Goal: Information Seeking & Learning: Check status

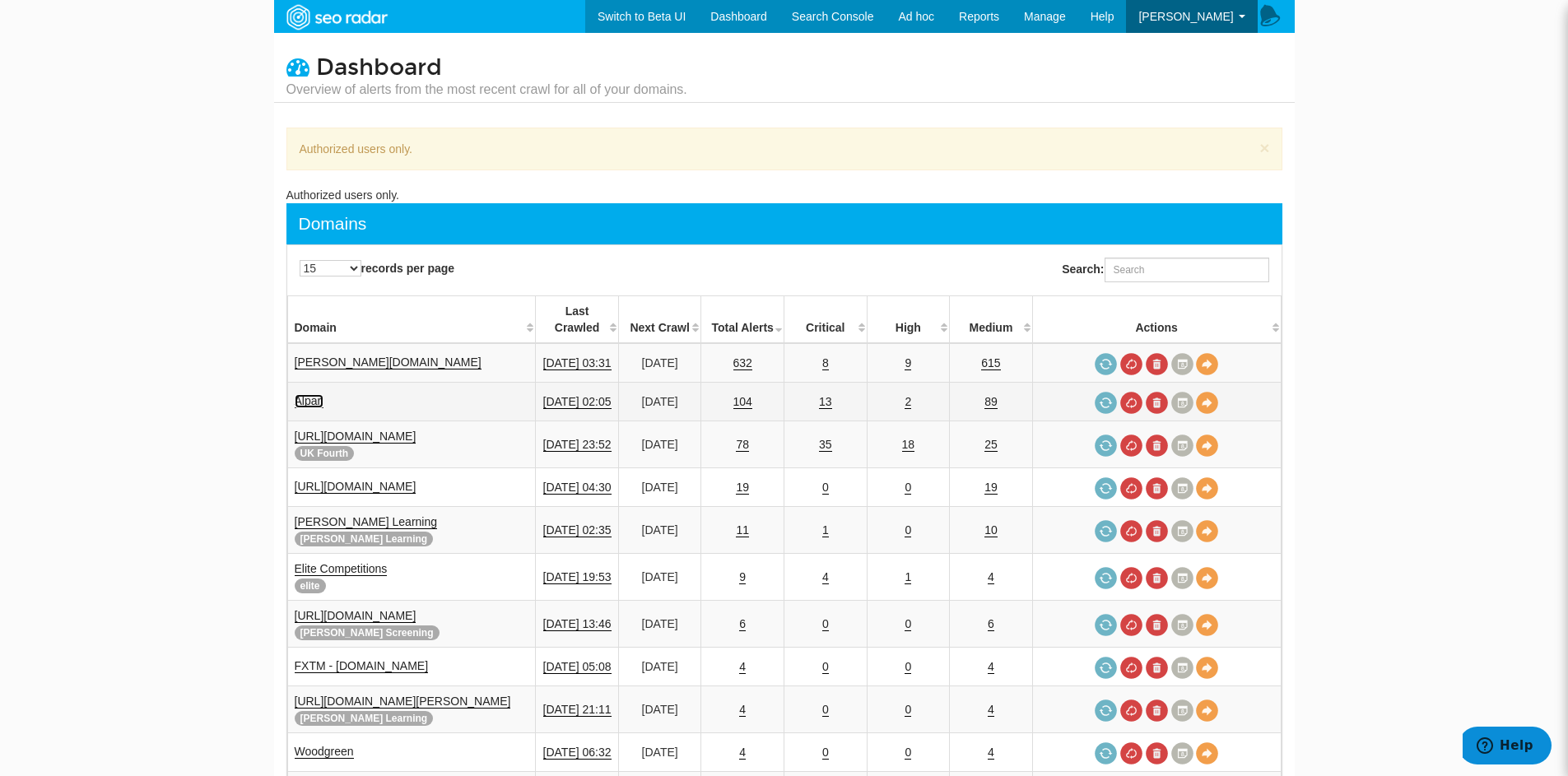
click at [313, 394] on link "Alpari" at bounding box center [309, 401] width 29 height 14
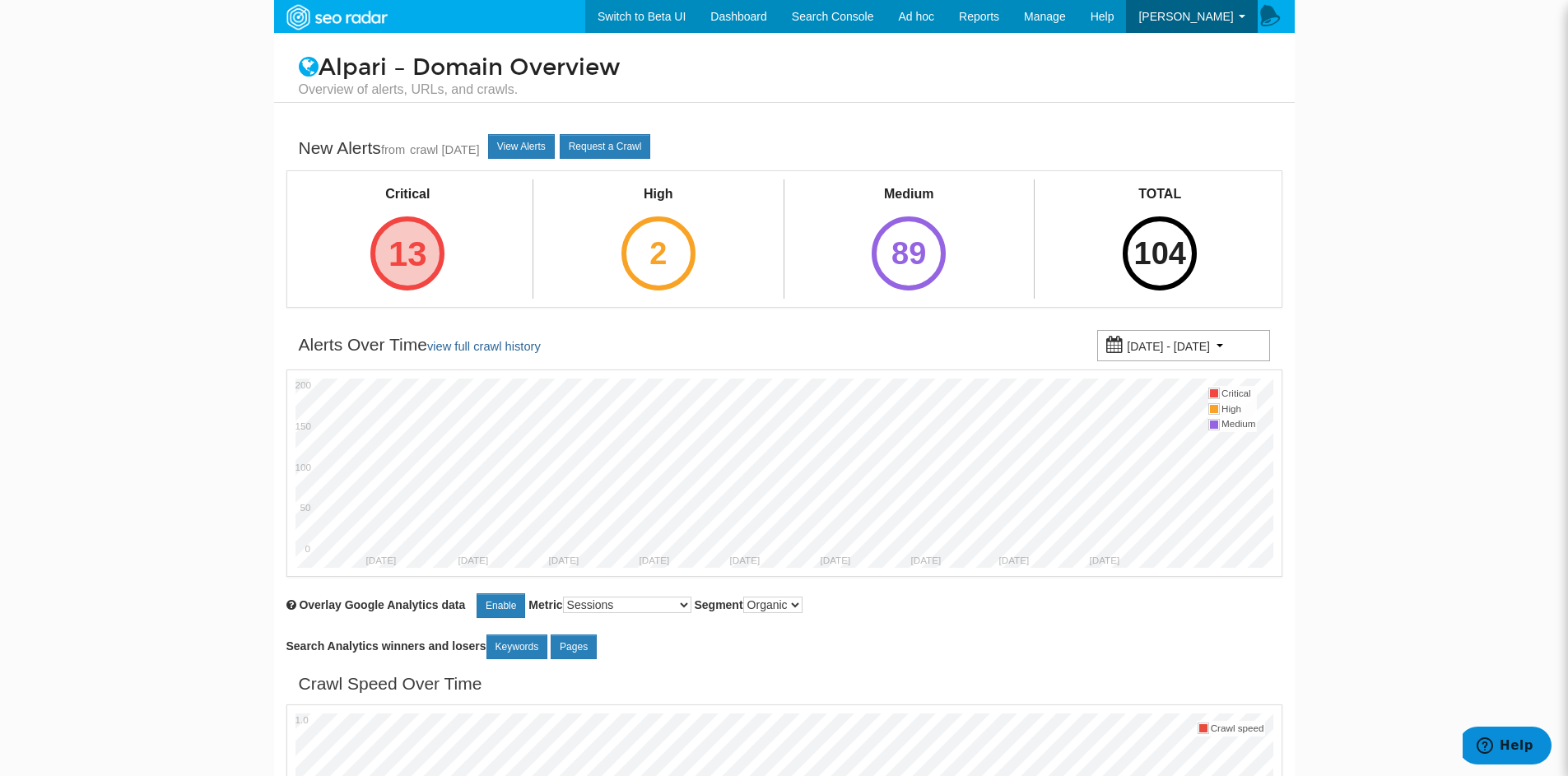
click at [401, 242] on div "13" at bounding box center [408, 253] width 74 height 74
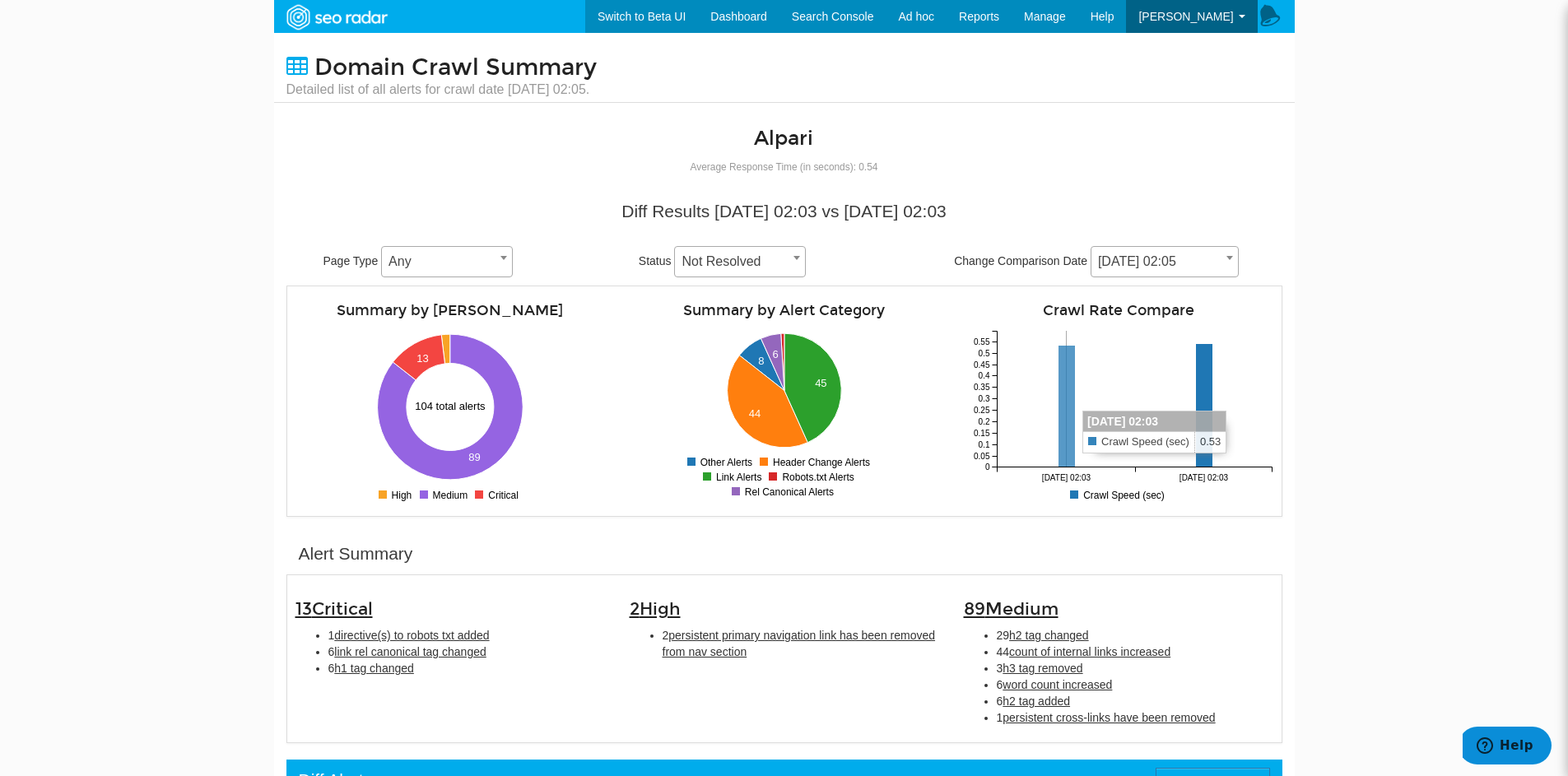
scroll to position [82, 0]
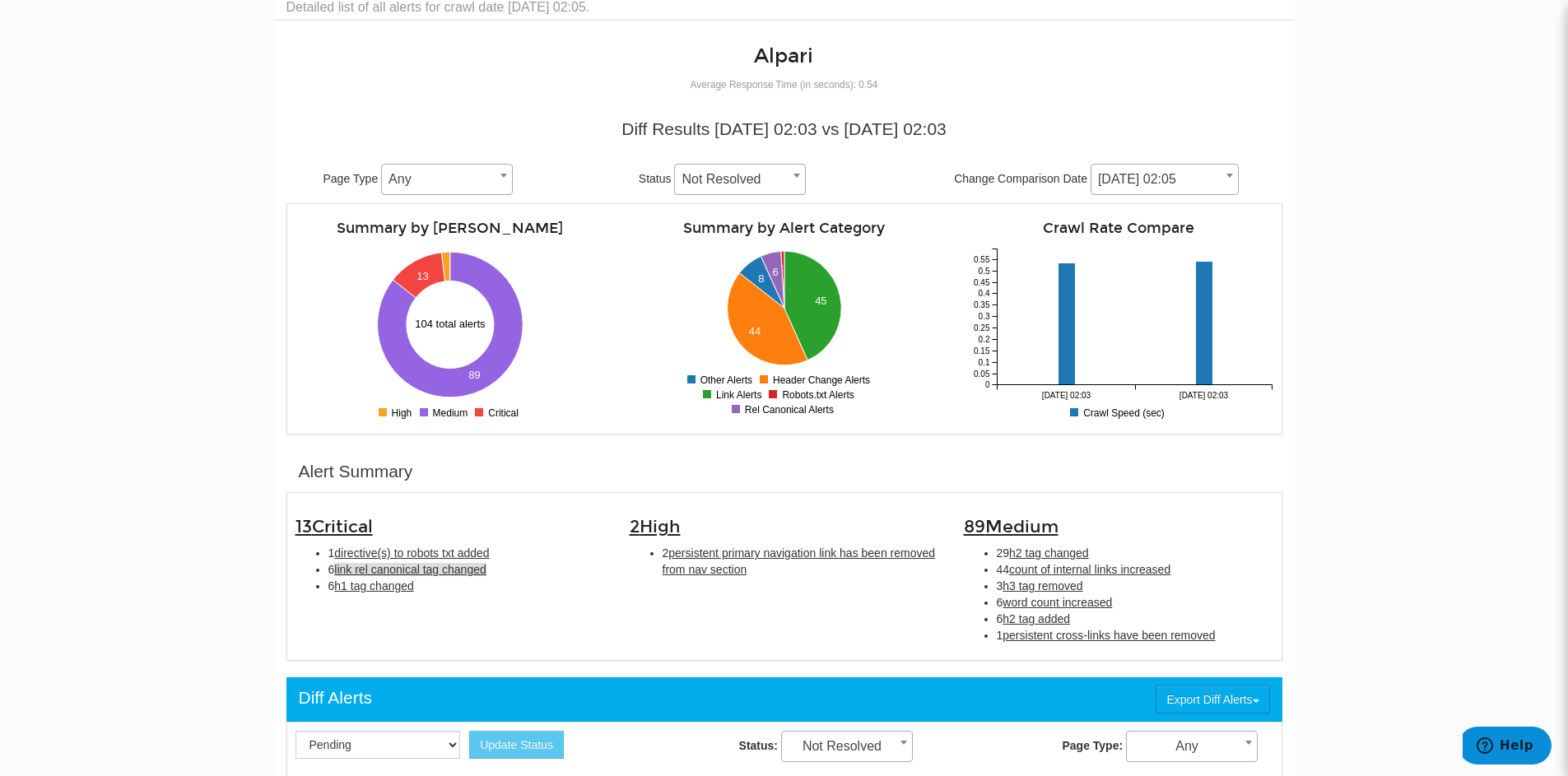
click at [469, 570] on span "link rel canonical tag changed" at bounding box center [410, 569] width 152 height 13
type input "link rel canonical tag changed"
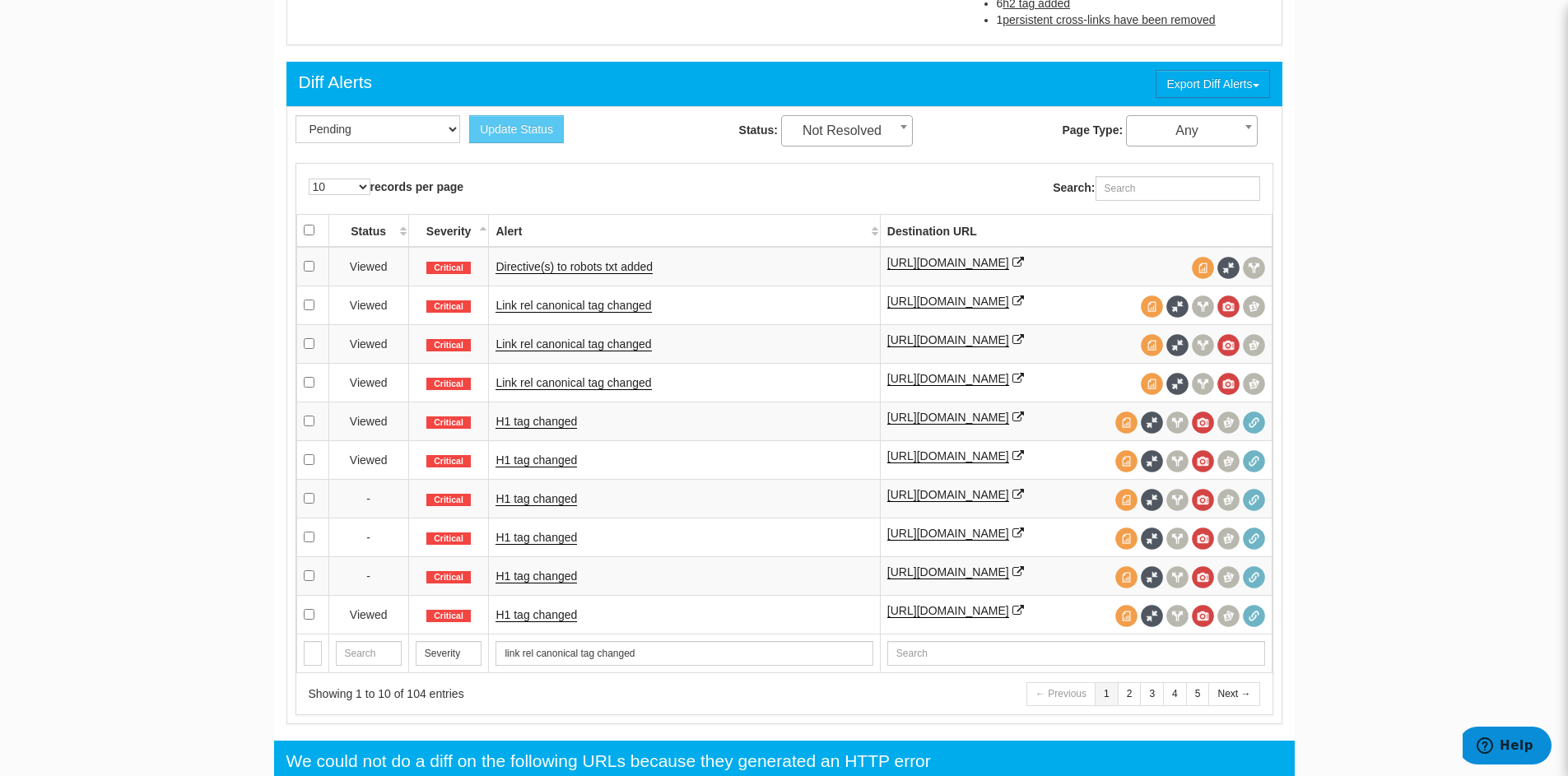
scroll to position [369, 0]
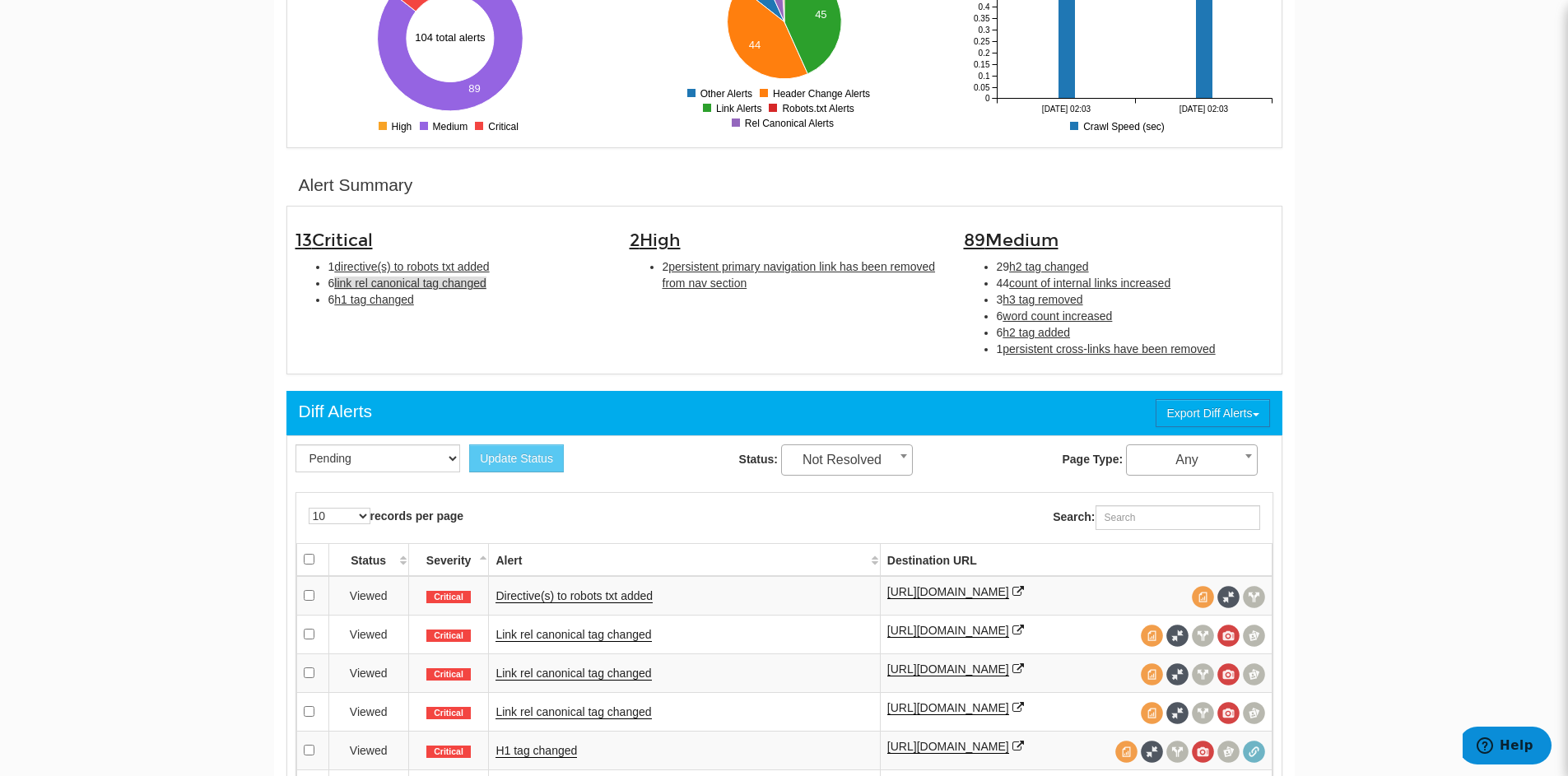
click at [432, 282] on span "link rel canonical tag changed" at bounding box center [410, 283] width 152 height 13
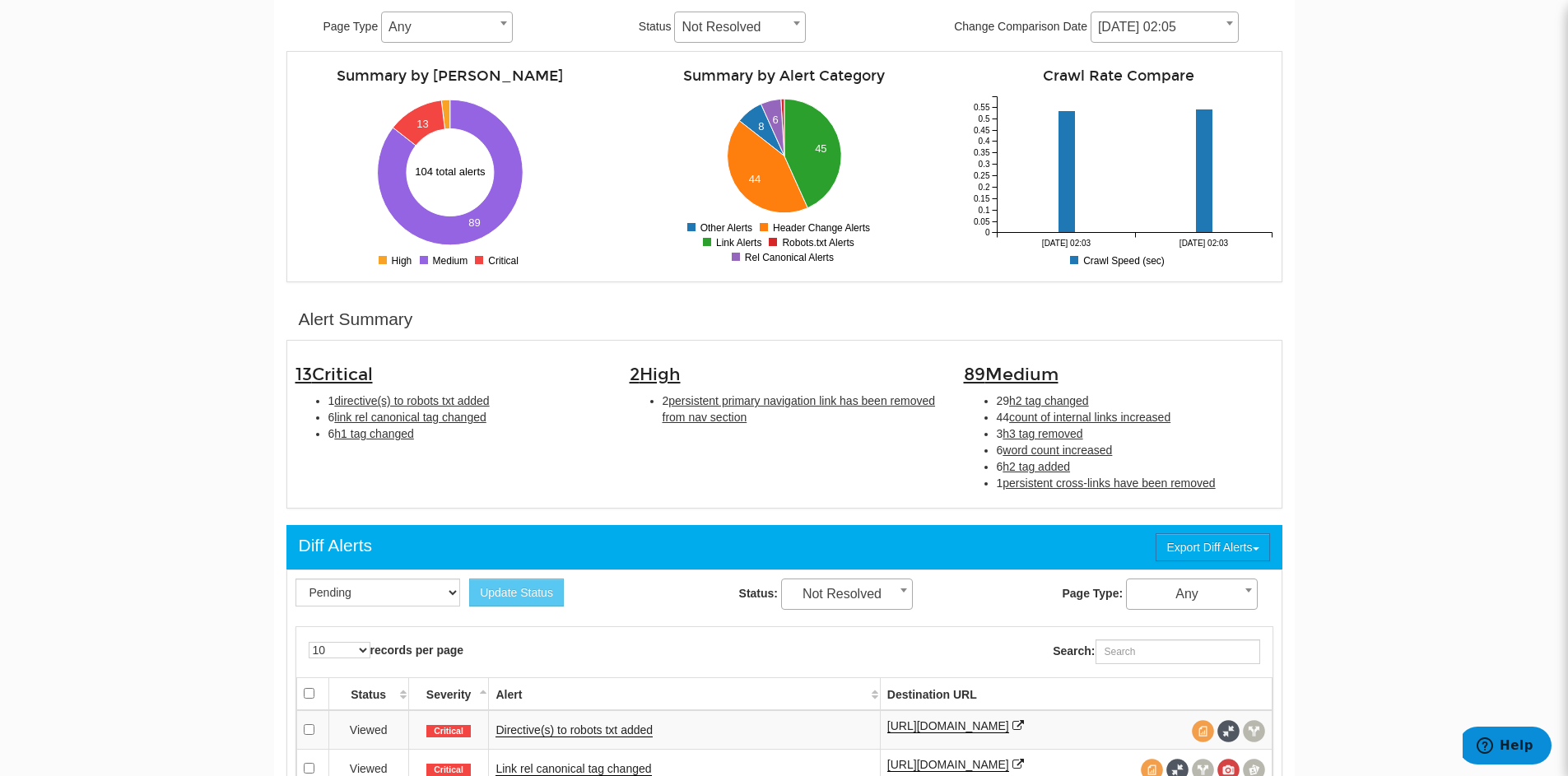
scroll to position [205, 0]
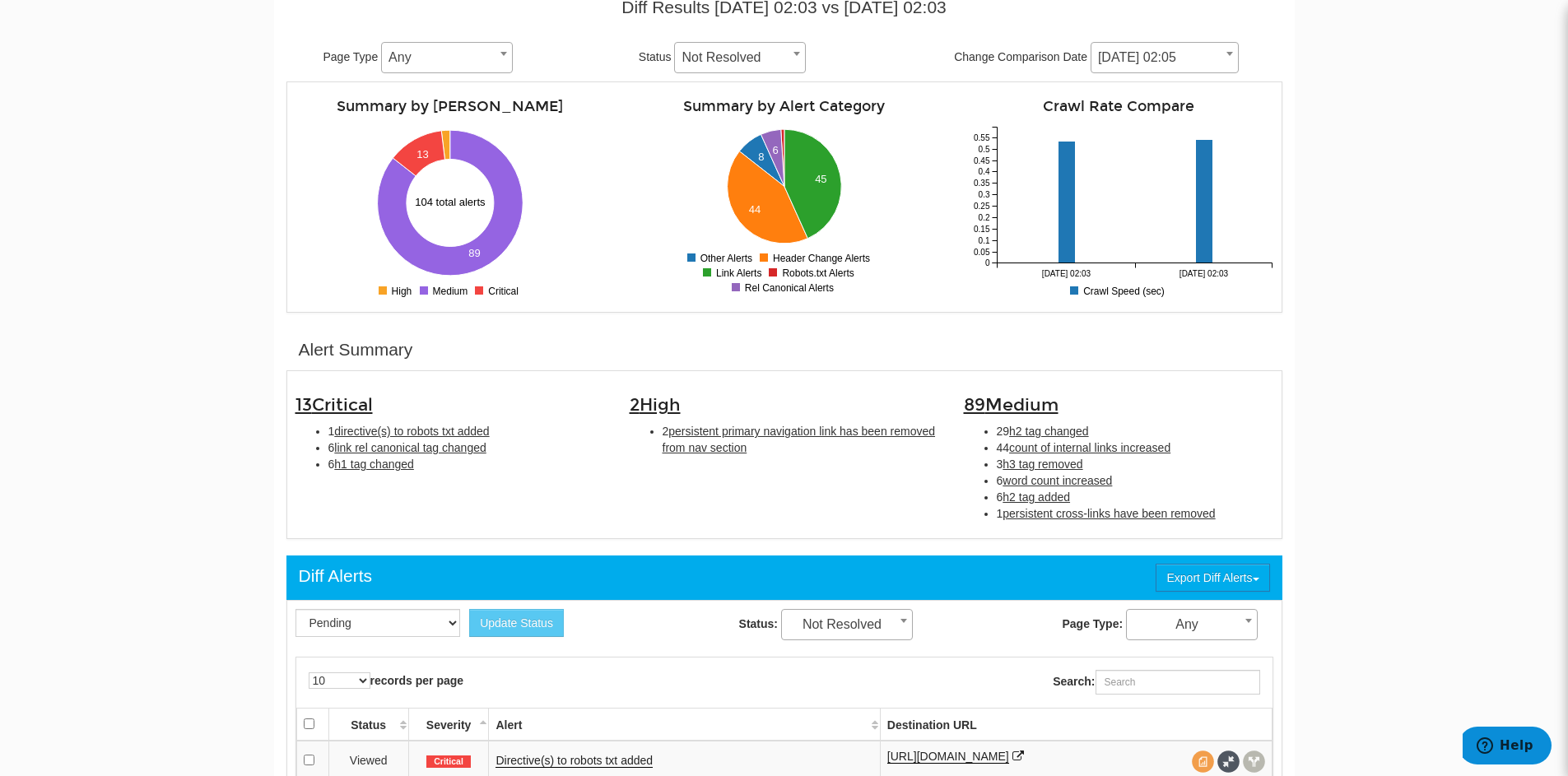
click at [423, 413] on h3 "13 Critical" at bounding box center [450, 405] width 309 height 19
click at [427, 425] on span "directive(s) to robots txt added" at bounding box center [412, 431] width 155 height 13
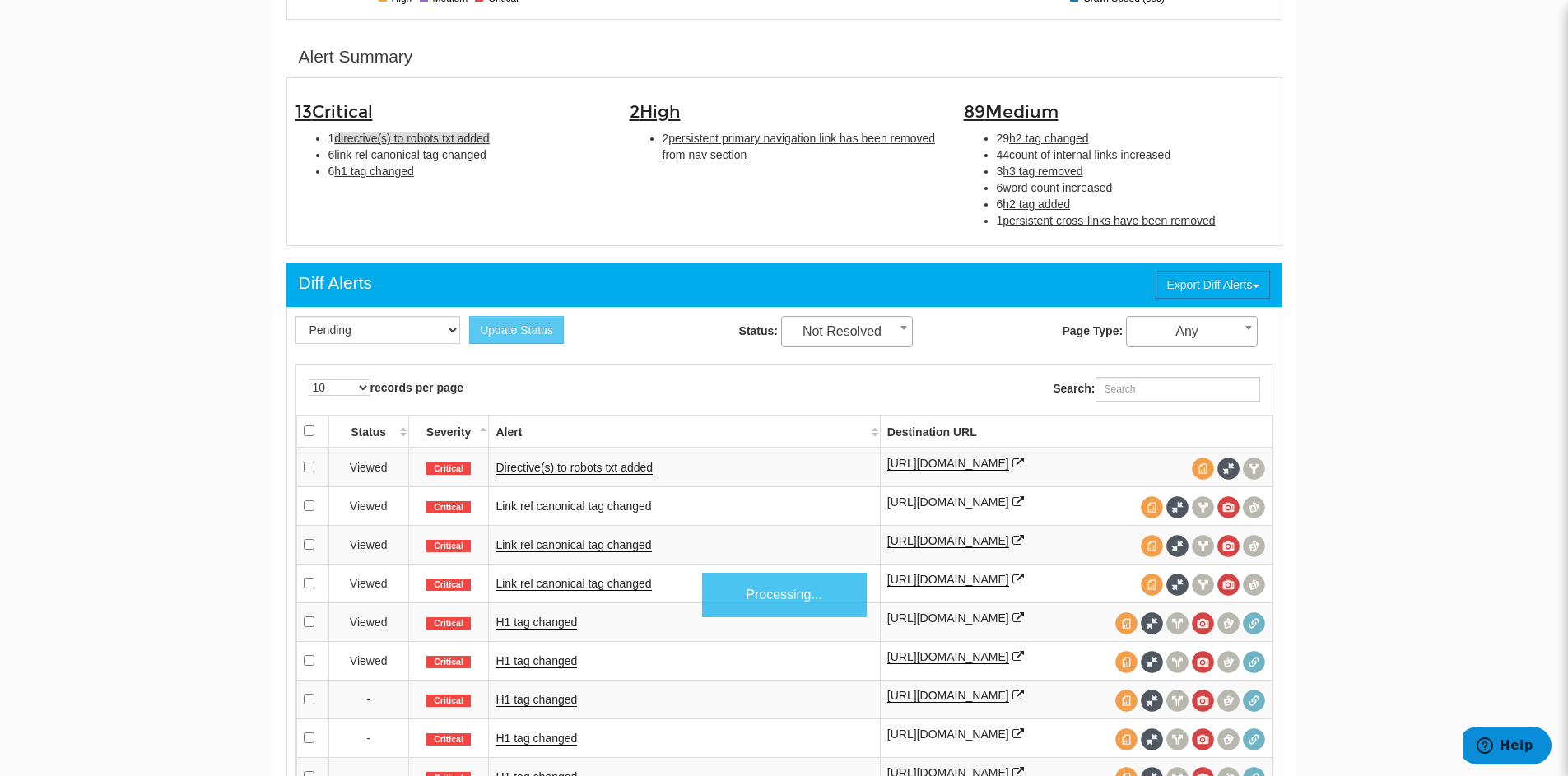
scroll to position [533, 0]
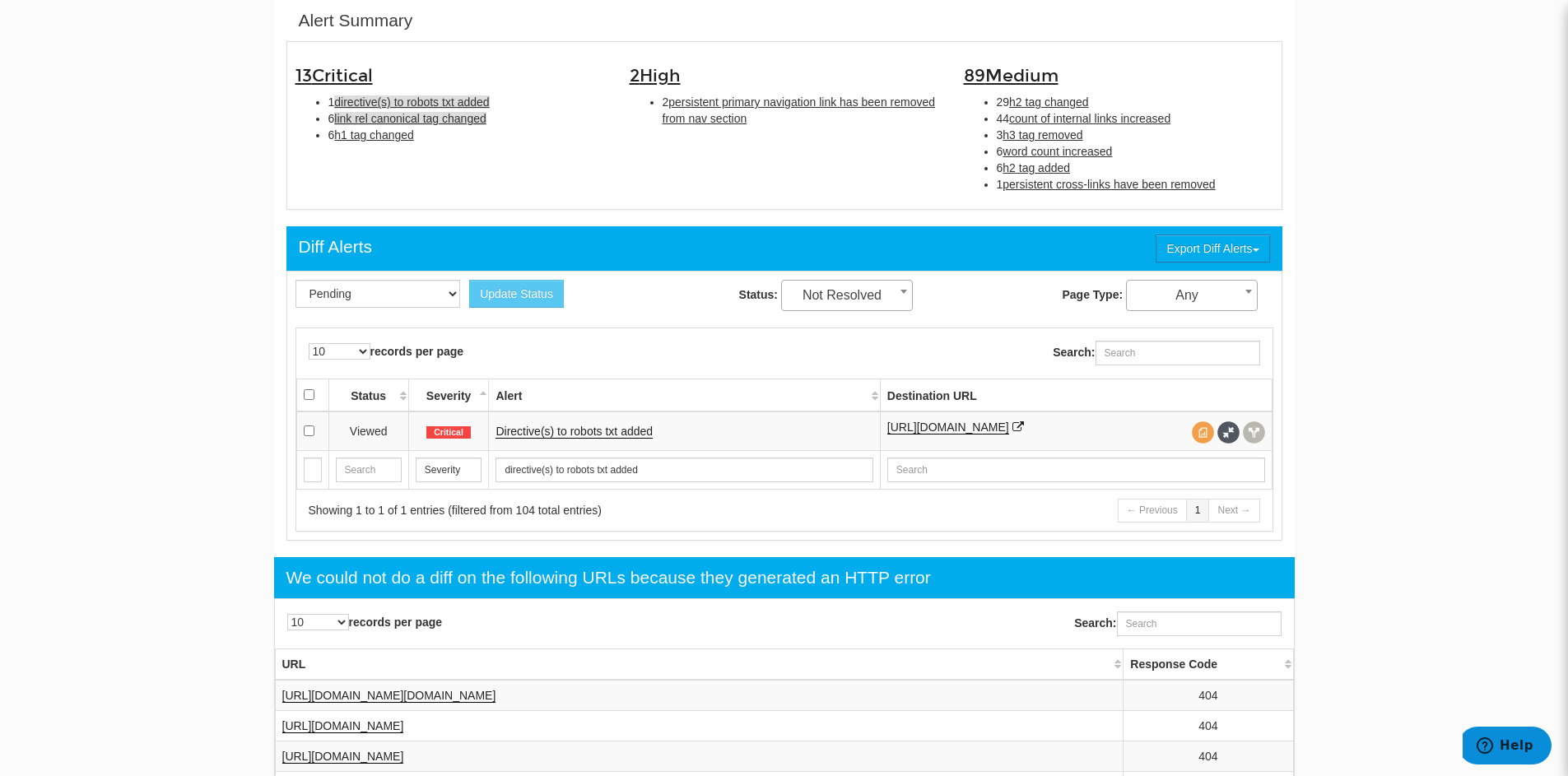
click at [421, 121] on span "link rel canonical tag changed" at bounding box center [410, 117] width 152 height 13
type input "link rel canonical tag changed"
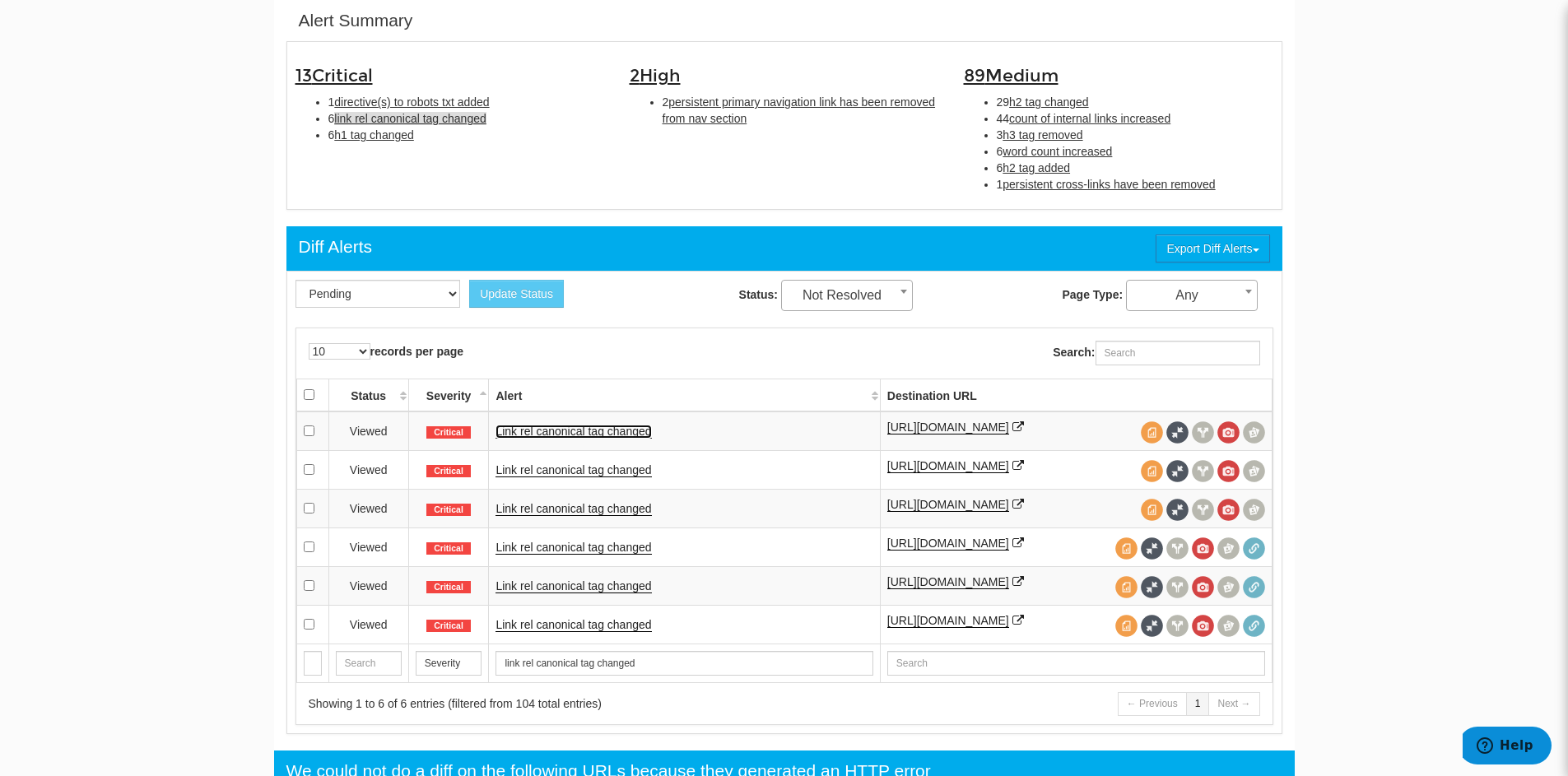
click at [593, 428] on link "Link rel canonical tag changed" at bounding box center [573, 432] width 156 height 14
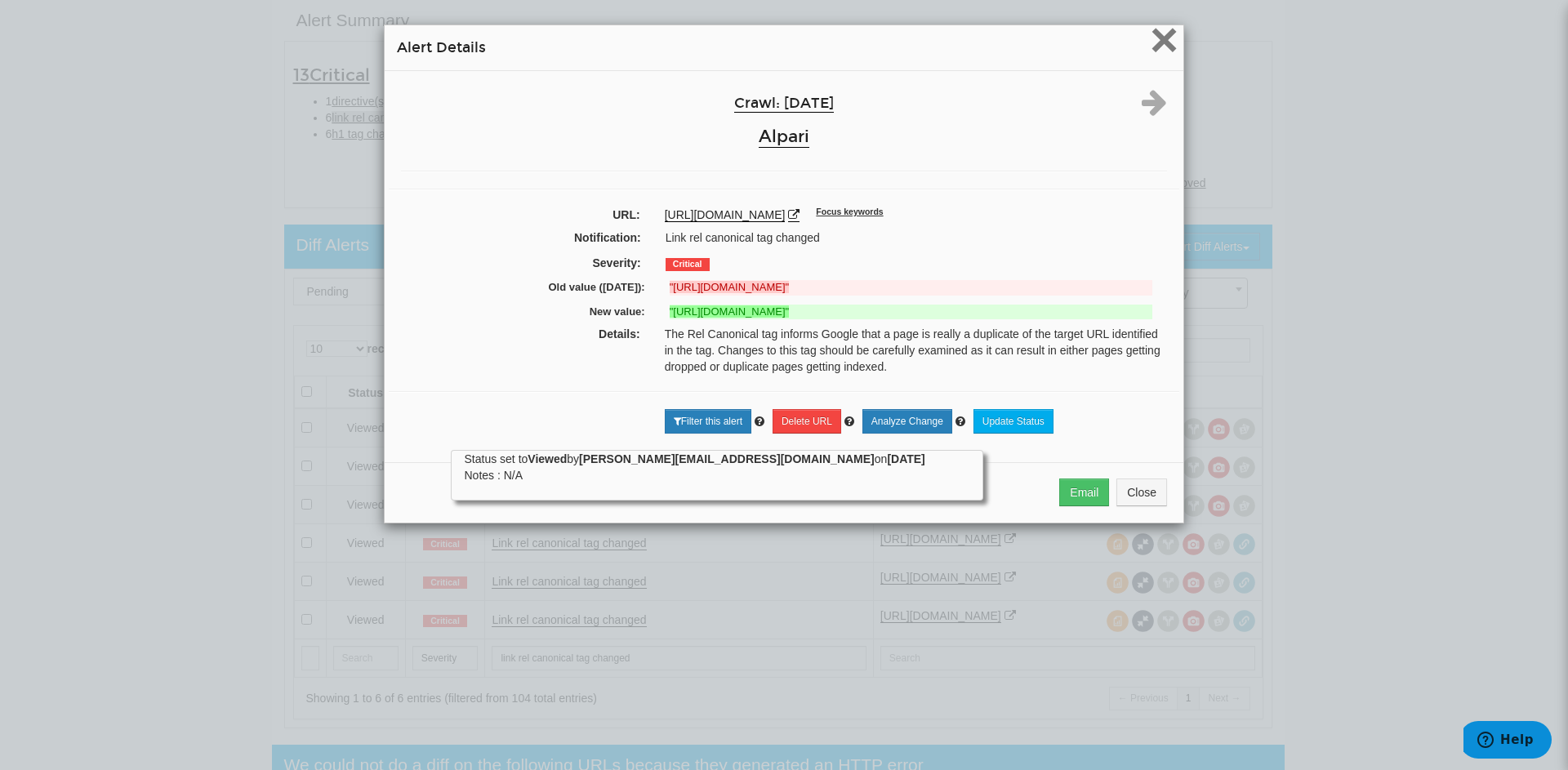
click at [1168, 31] on span "×" at bounding box center [1163, 40] width 28 height 54
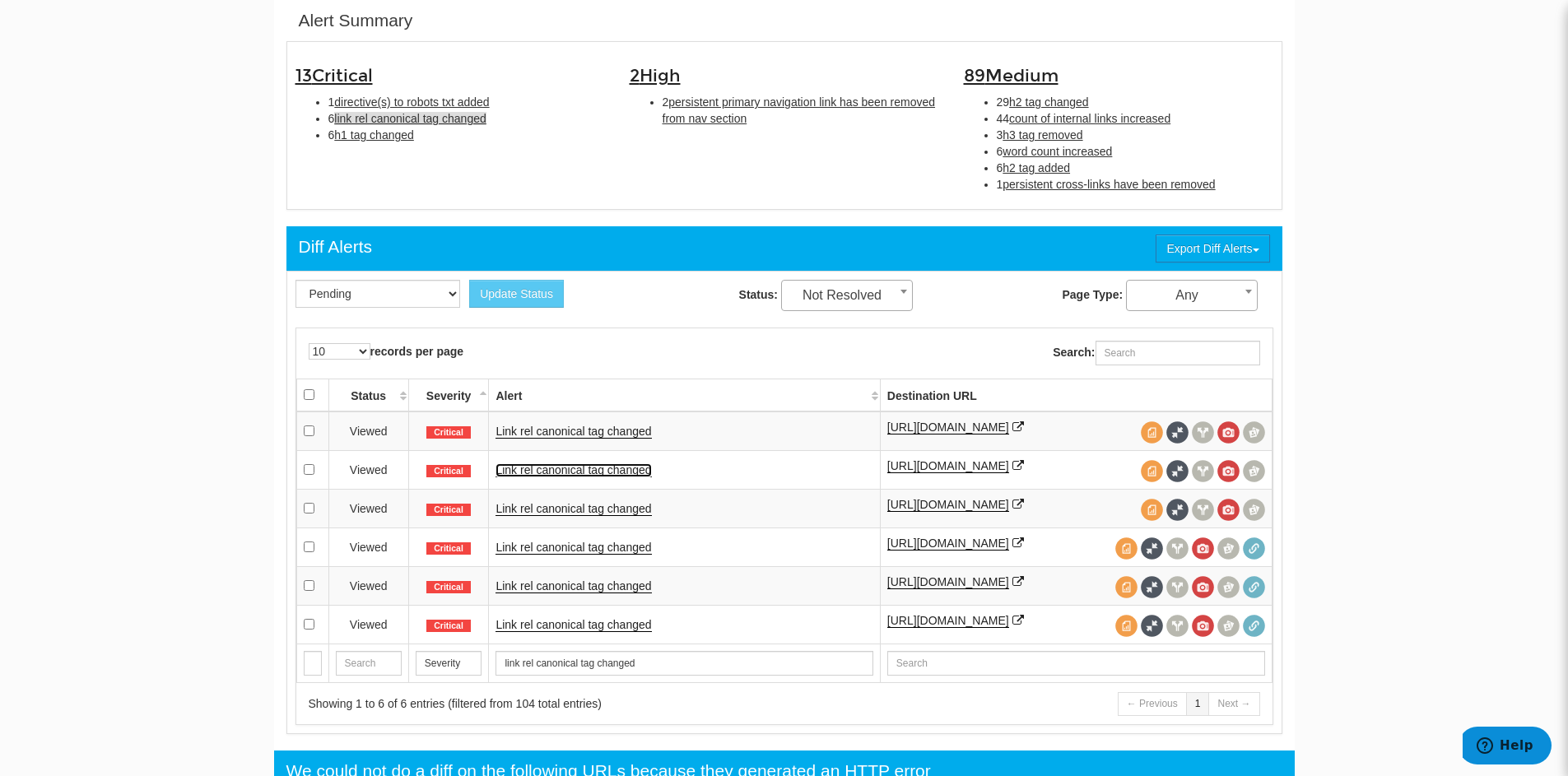
click at [576, 469] on link "Link rel canonical tag changed" at bounding box center [573, 471] width 156 height 14
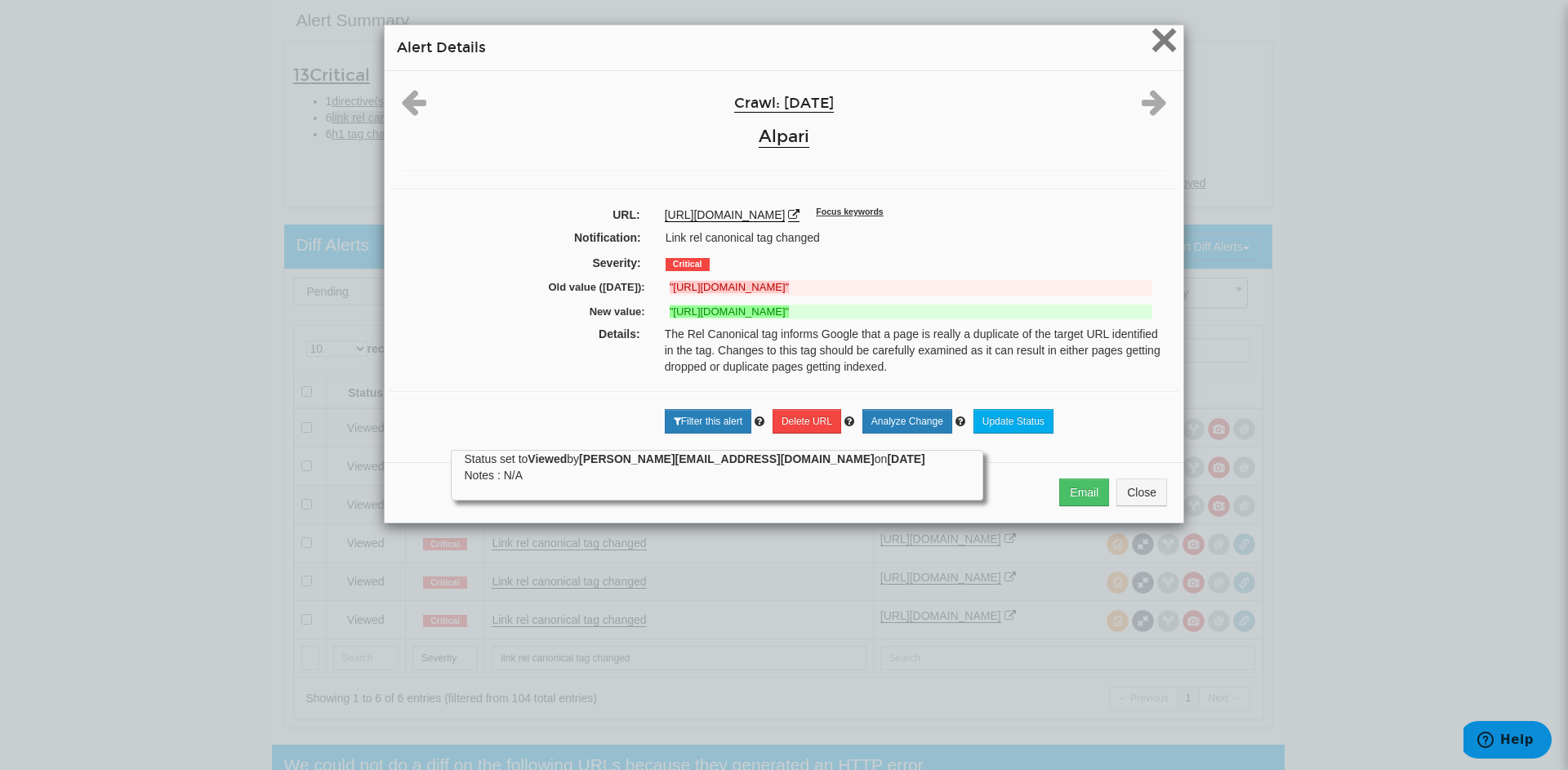
click at [1154, 38] on span "×" at bounding box center [1163, 40] width 28 height 54
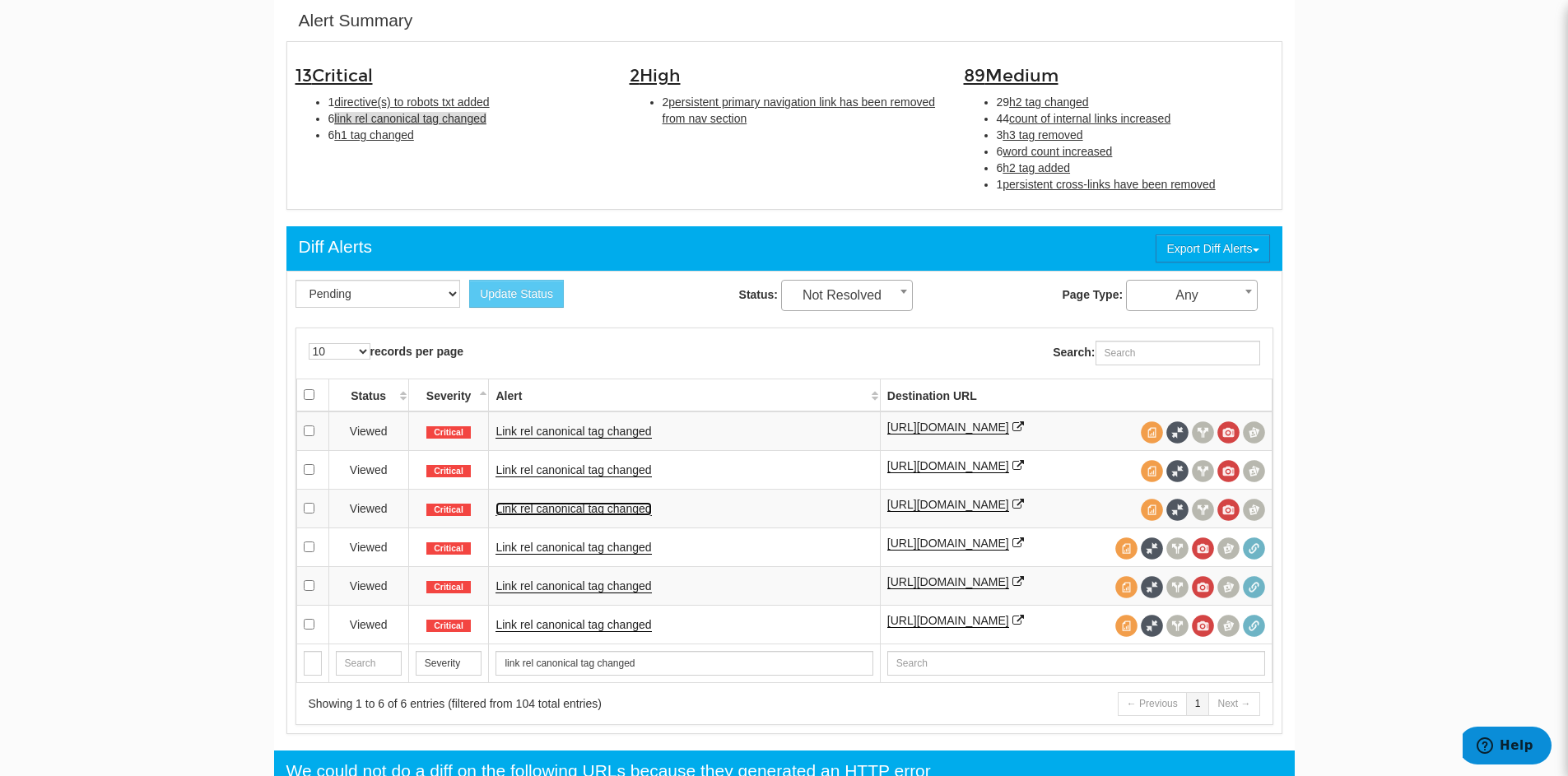
click at [600, 516] on link "Link rel canonical tag changed" at bounding box center [573, 509] width 156 height 14
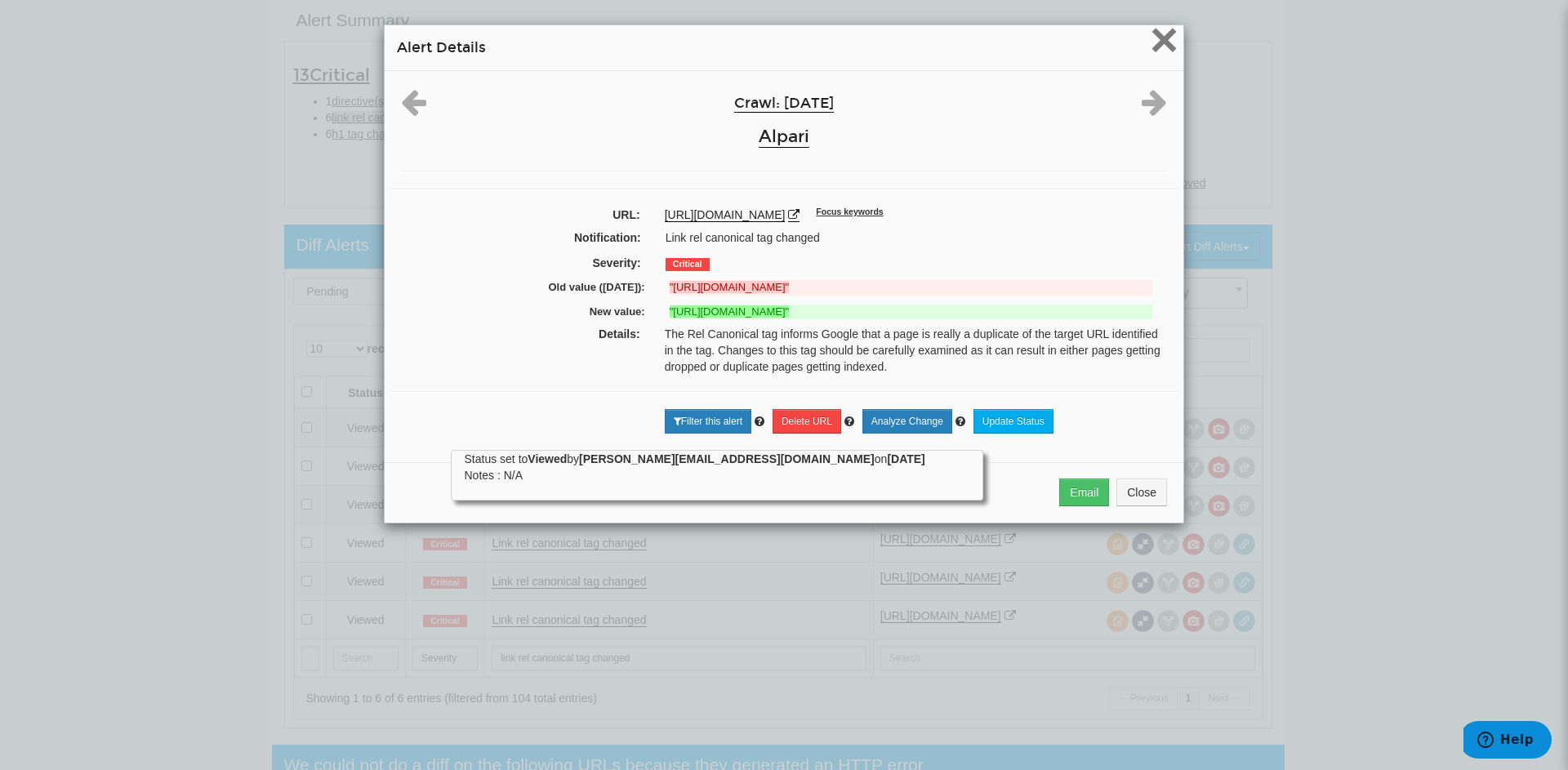
click at [1168, 46] on span "×" at bounding box center [1163, 40] width 28 height 54
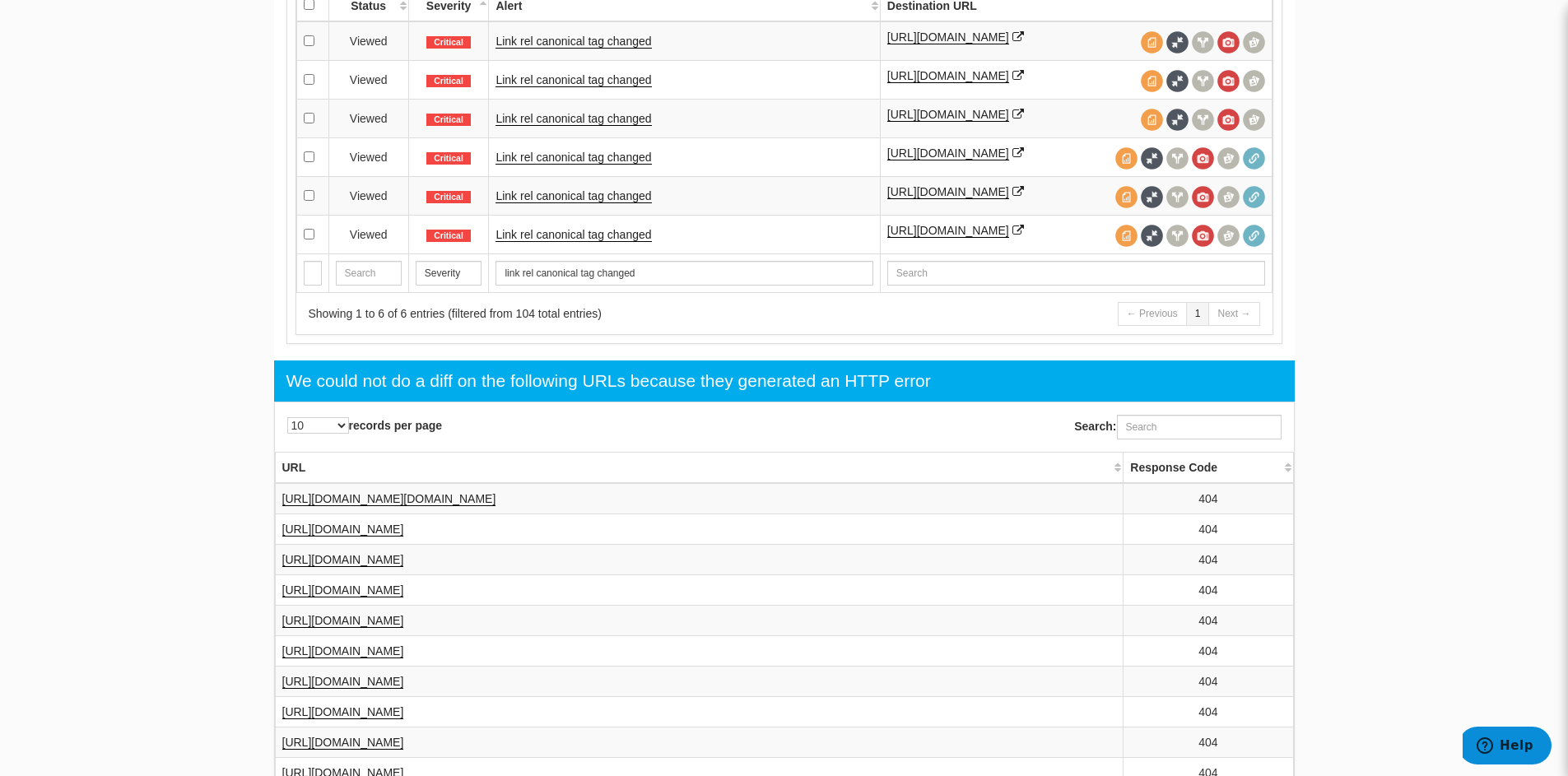
scroll to position [780, 0]
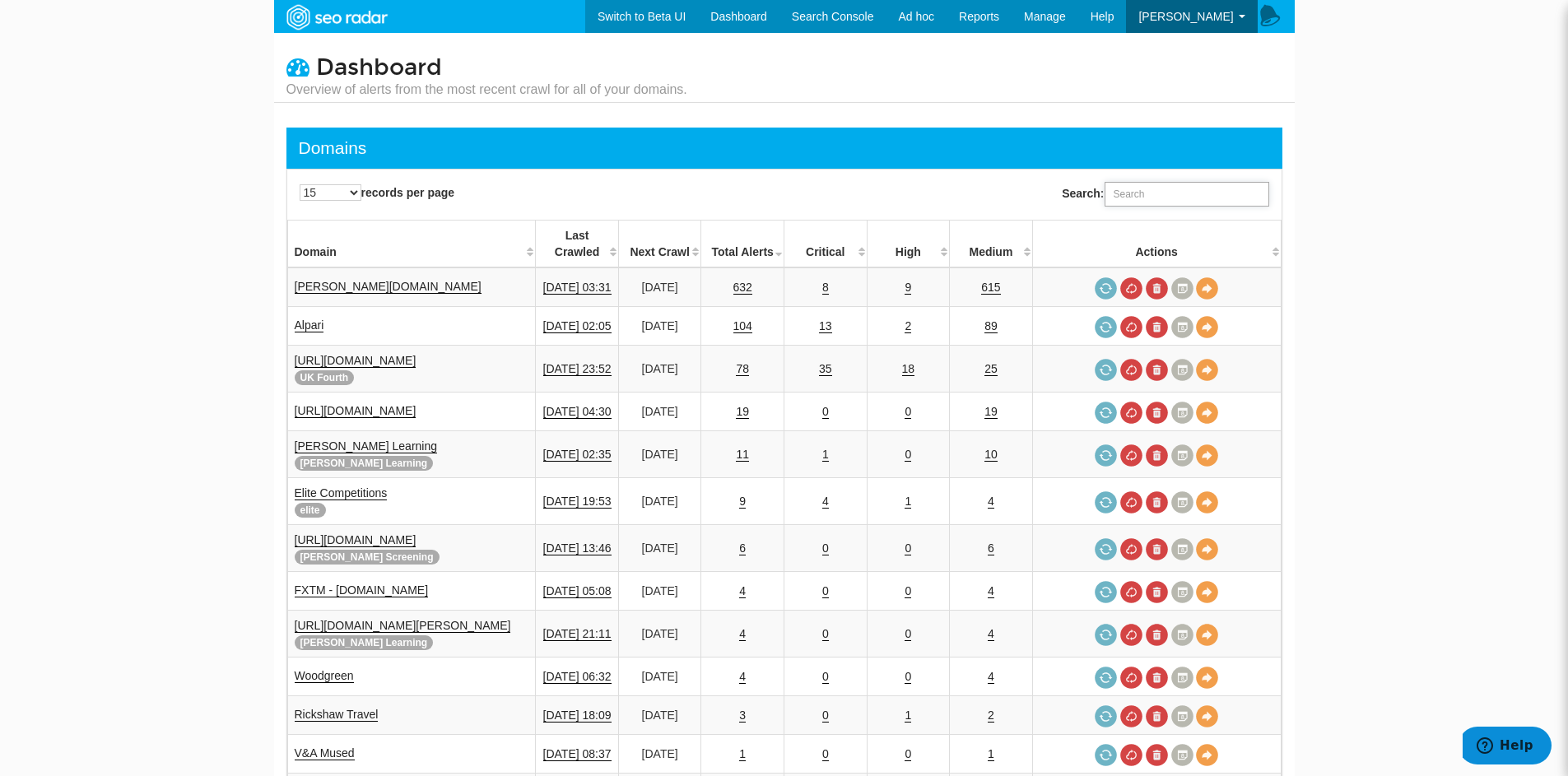
click at [1125, 192] on input "Search:" at bounding box center [1187, 194] width 164 height 24
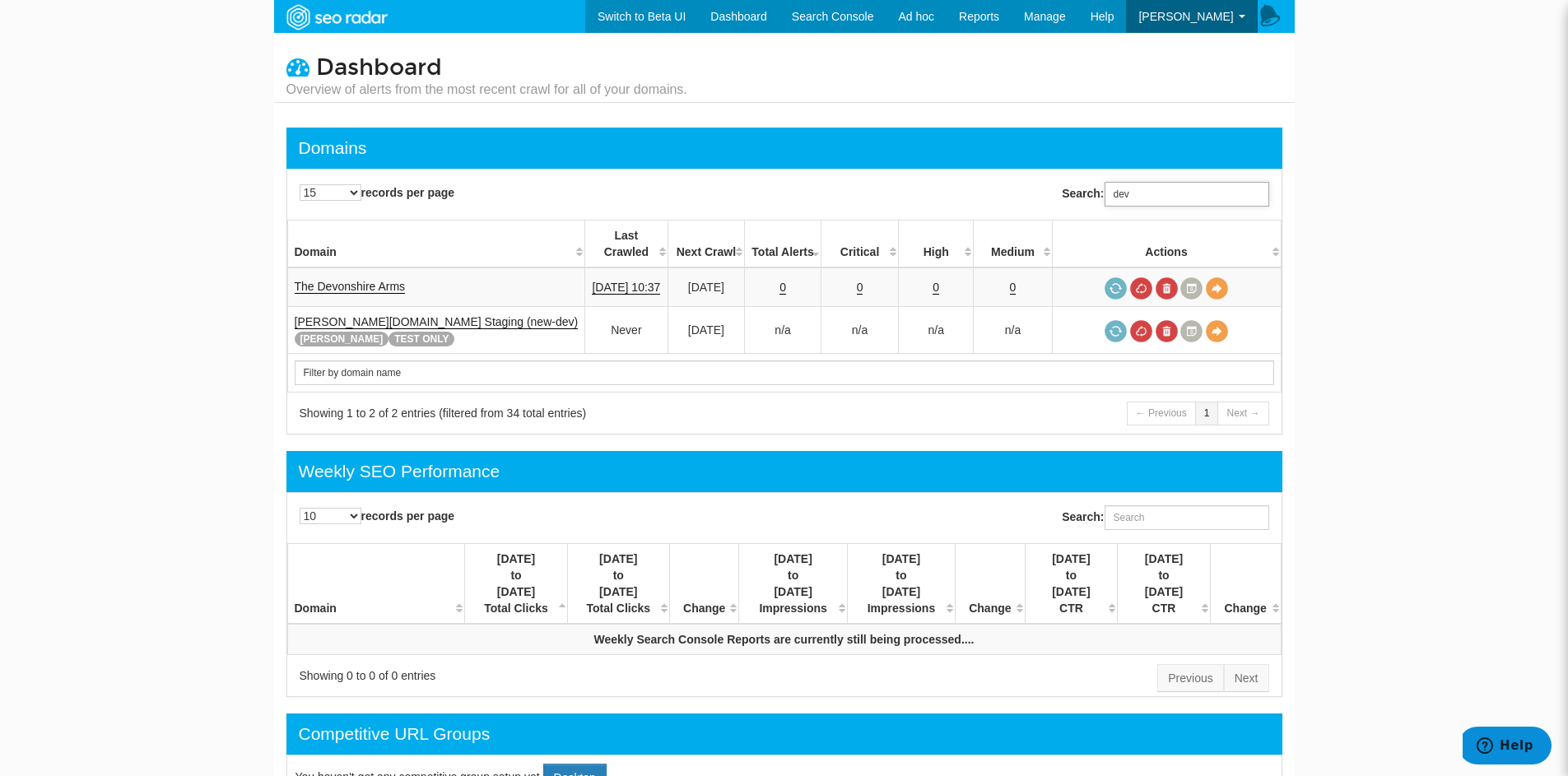
drag, startPoint x: 1138, startPoint y: 196, endPoint x: 1072, endPoint y: 195, distance: 66.0
click at [1072, 195] on label "Search: dev" at bounding box center [1165, 194] width 207 height 24
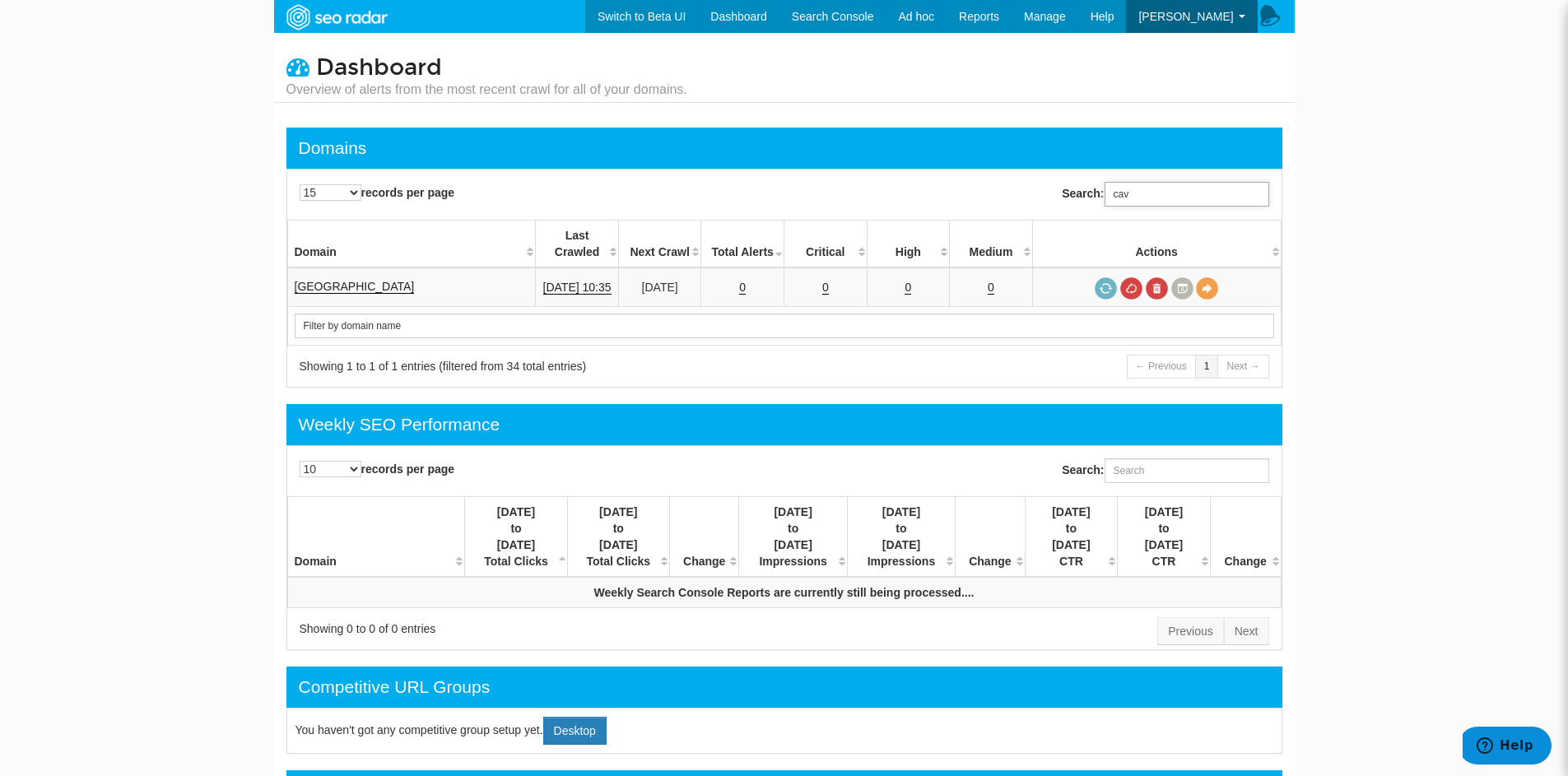
drag, startPoint x: 1152, startPoint y: 203, endPoint x: 1056, endPoint y: 184, distance: 97.9
click at [1056, 184] on div "Search: cav" at bounding box center [1038, 194] width 505 height 41
drag, startPoint x: 1151, startPoint y: 195, endPoint x: 1024, endPoint y: 183, distance: 127.6
click at [1024, 183] on div "Search: chats" at bounding box center [1038, 194] width 505 height 41
type input "bolto"
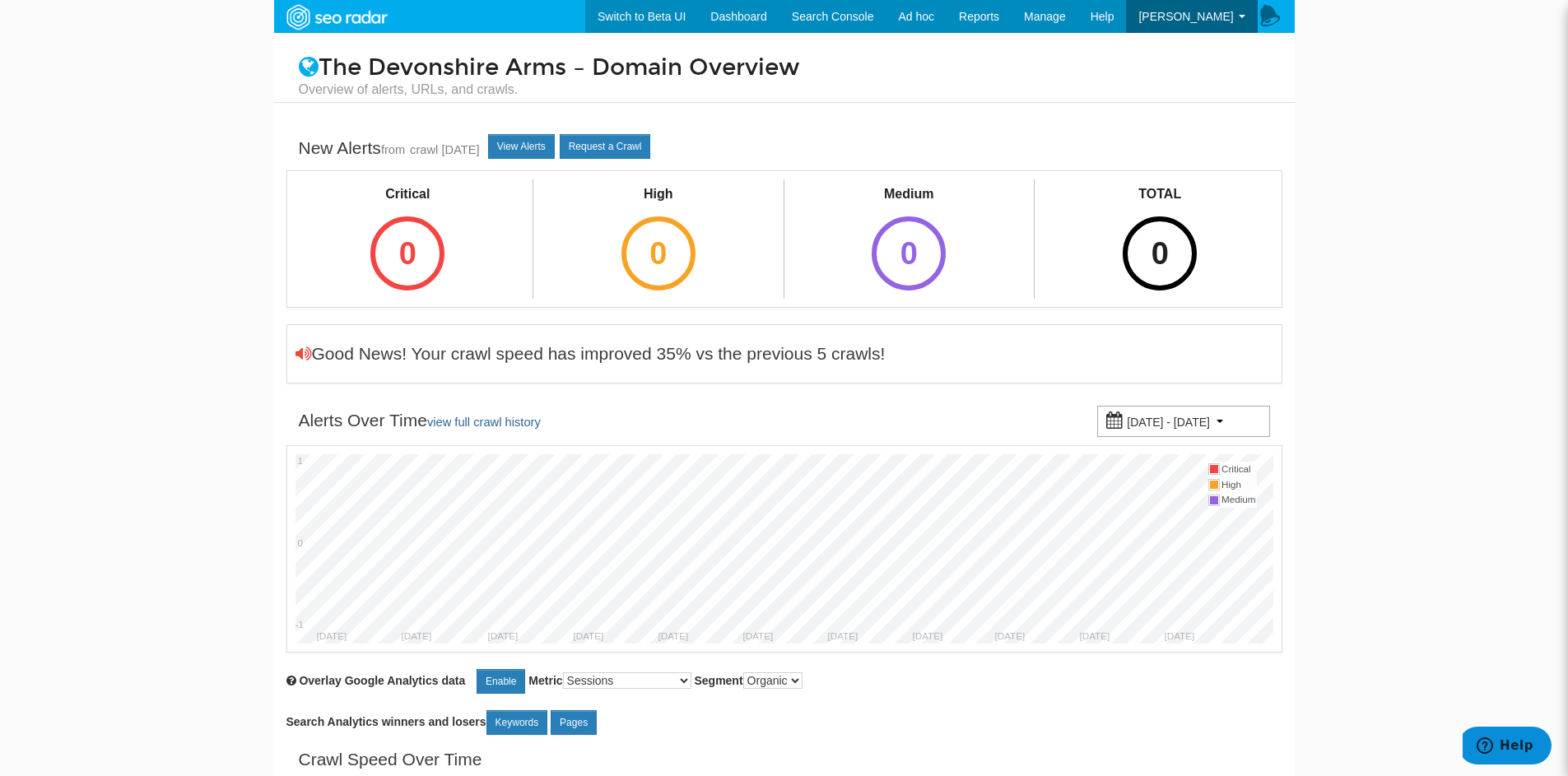
scroll to position [66, 0]
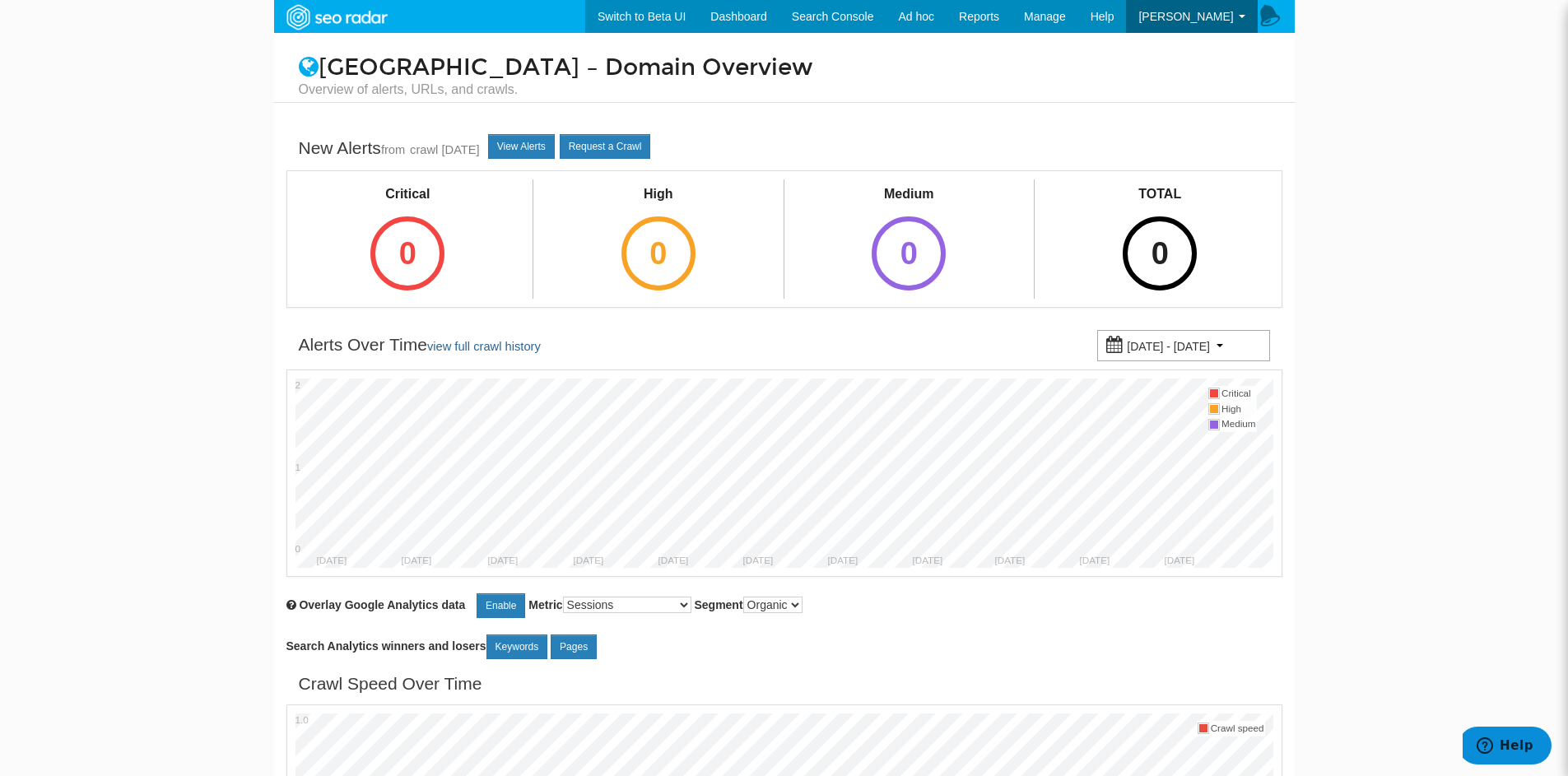
scroll to position [66, 0]
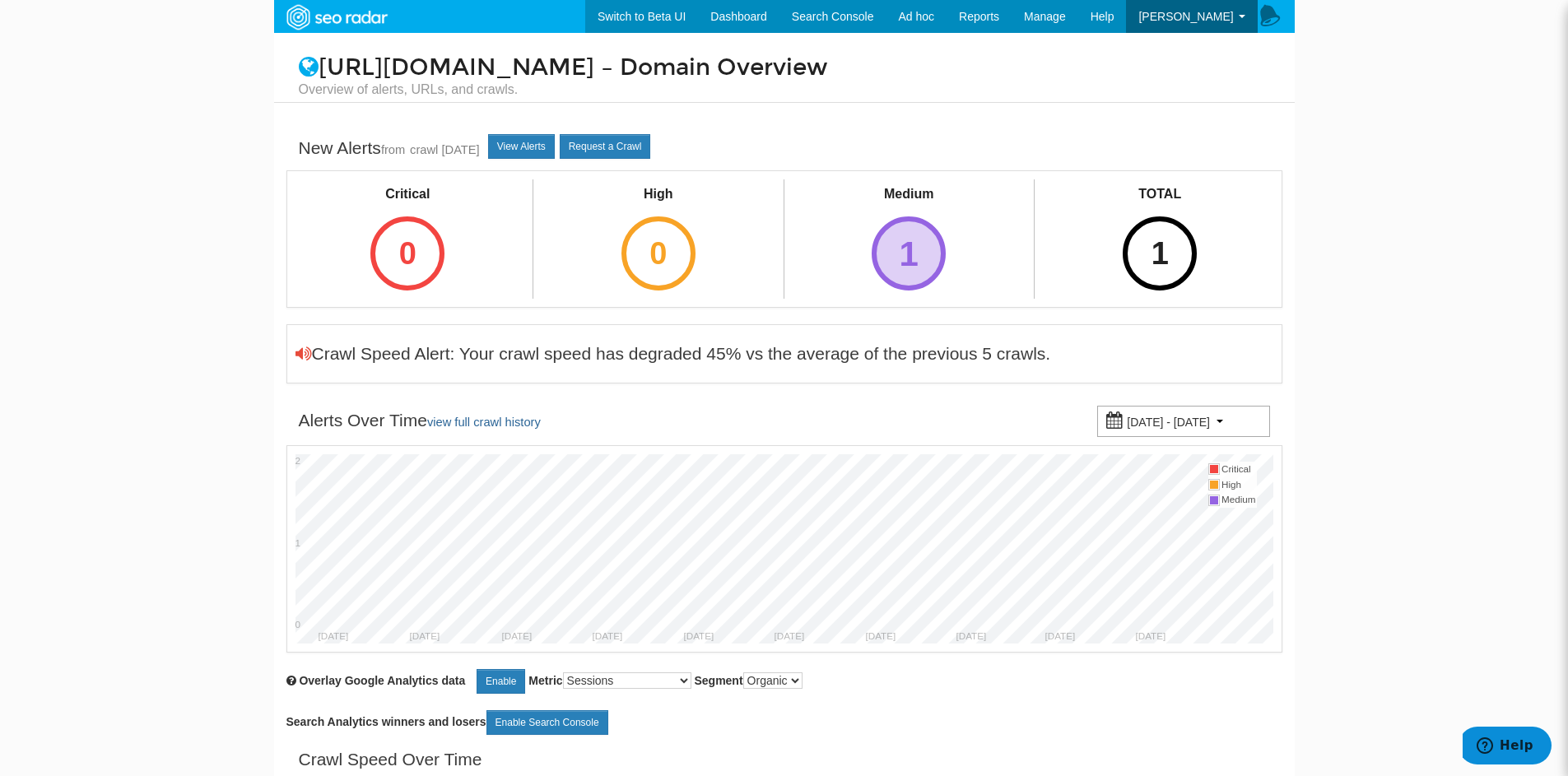
click at [904, 245] on div "1" at bounding box center [909, 253] width 74 height 74
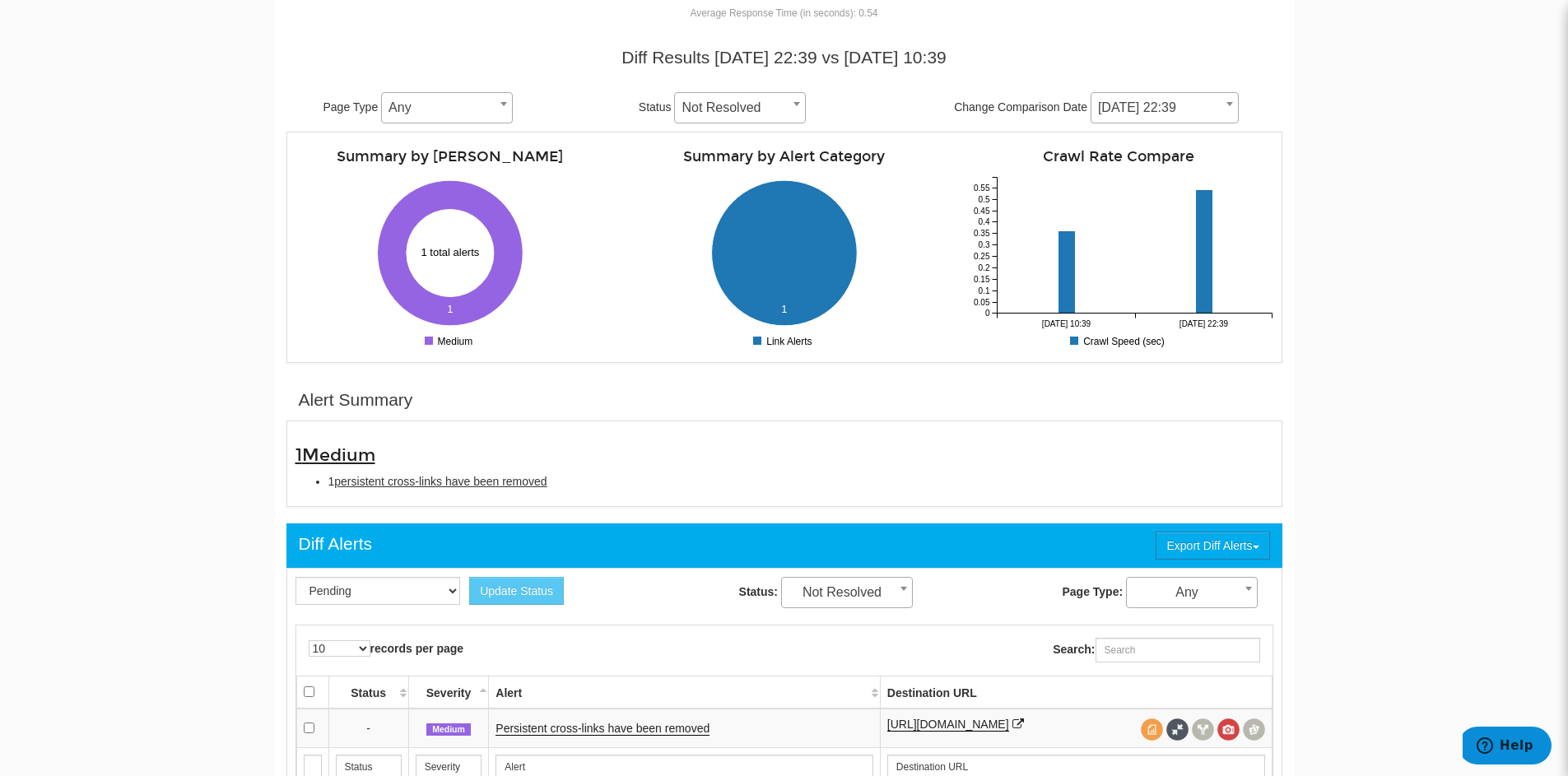
scroll to position [329, 0]
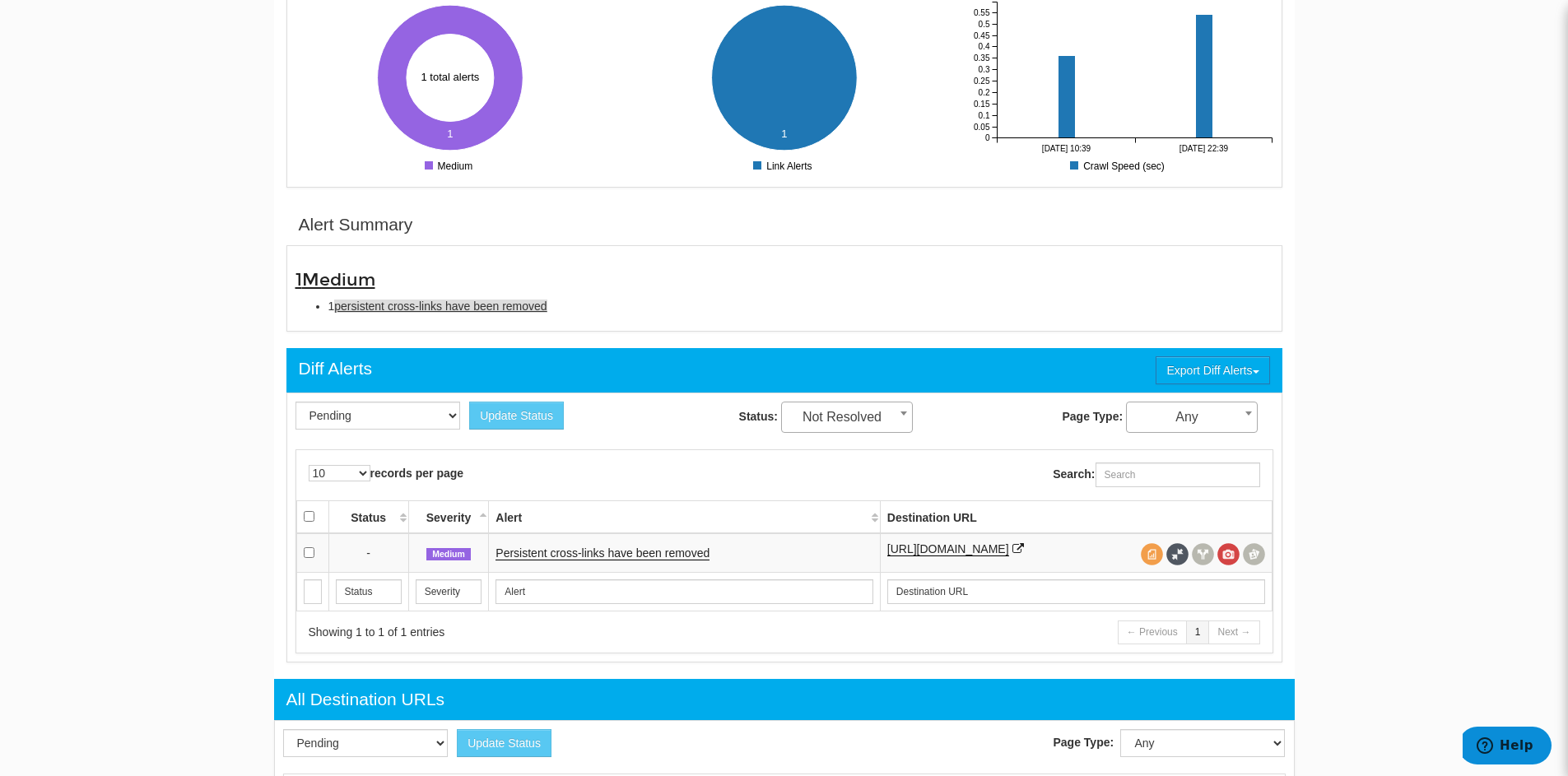
click at [538, 303] on span "persistent cross-links have been removed" at bounding box center [440, 305] width 212 height 13
type input "persistent cross-links have been removed"
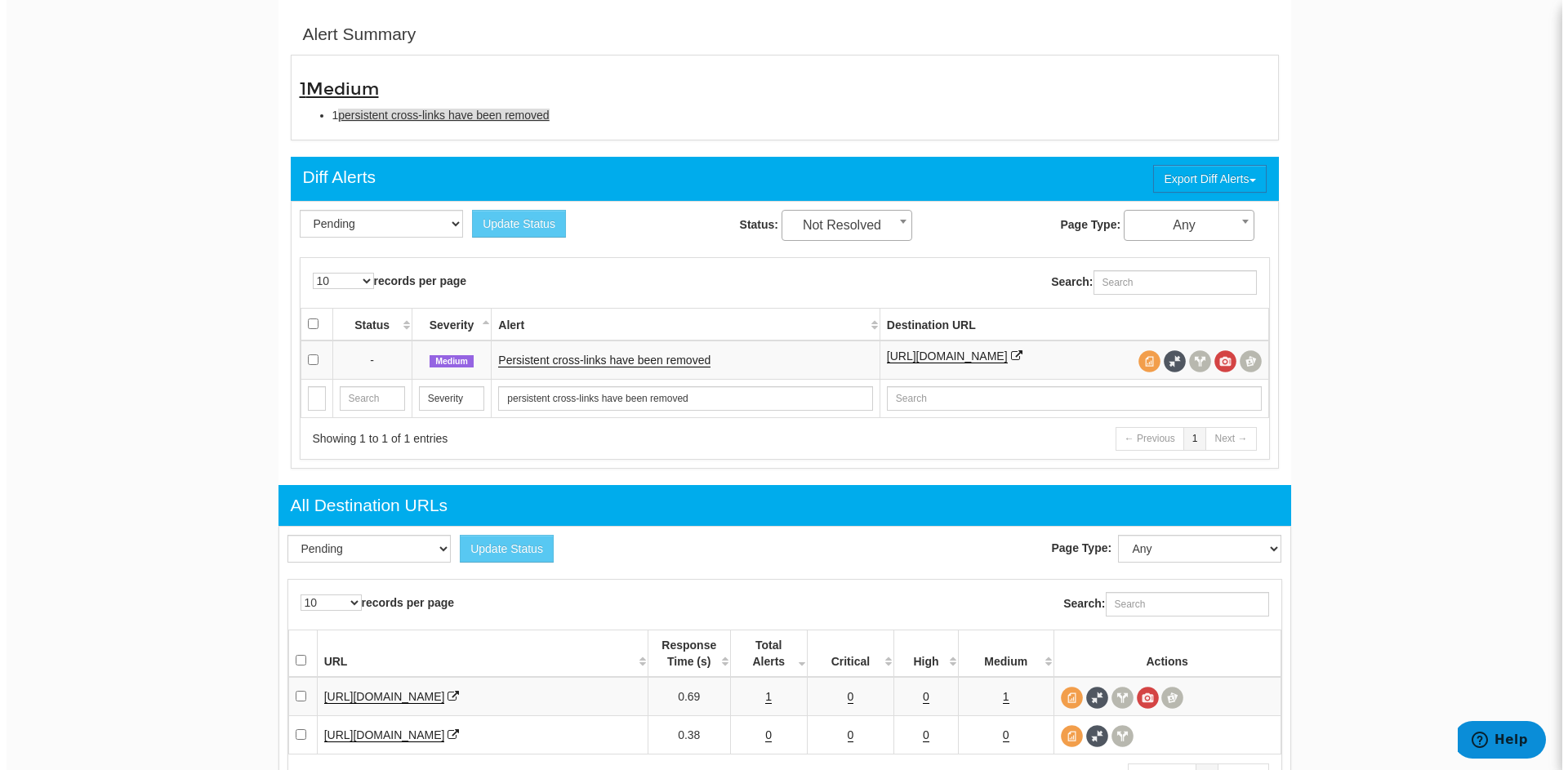
scroll to position [529, 0]
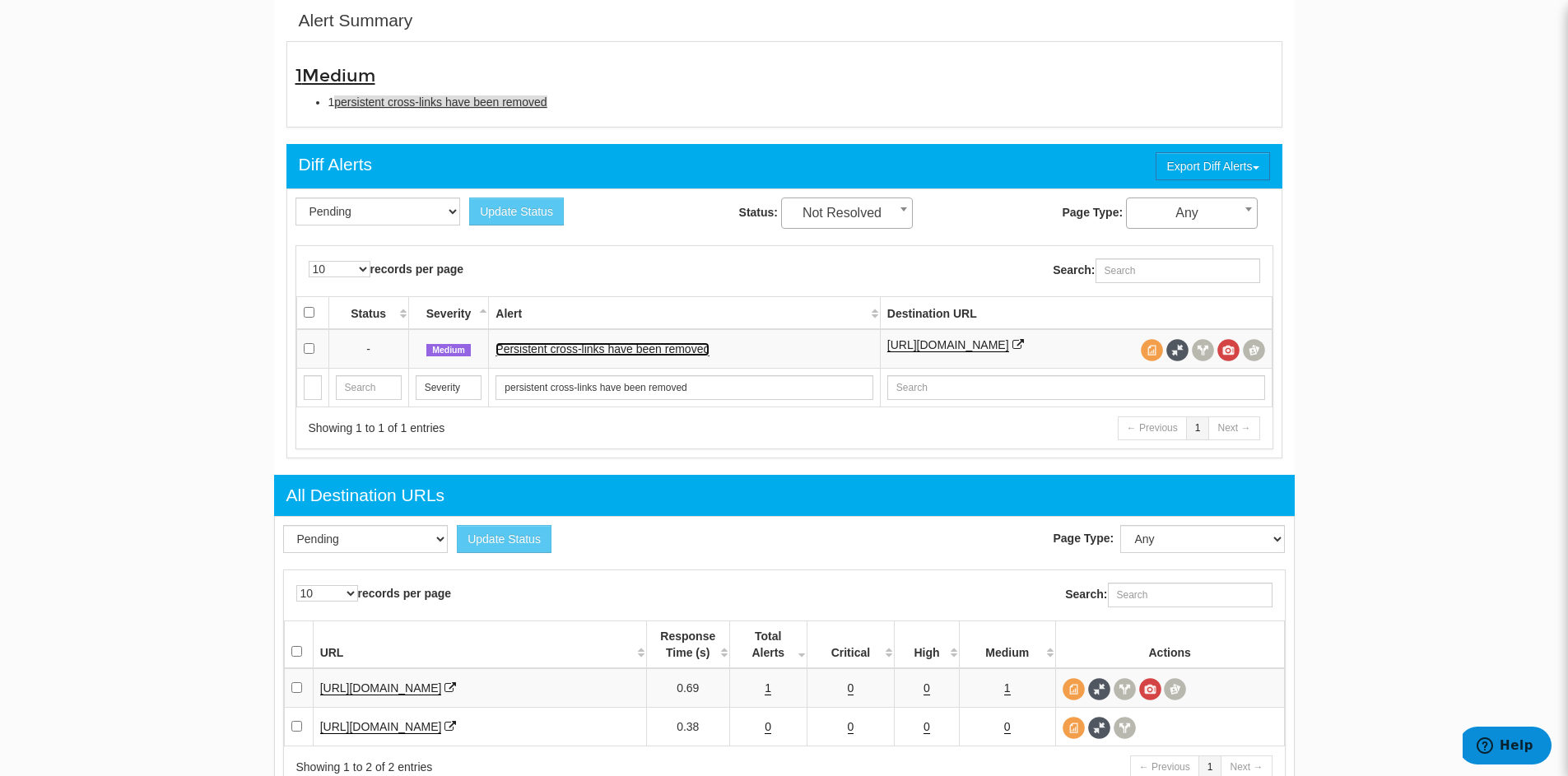
click at [593, 353] on link "Persistent cross-links have been removed" at bounding box center [602, 349] width 214 height 14
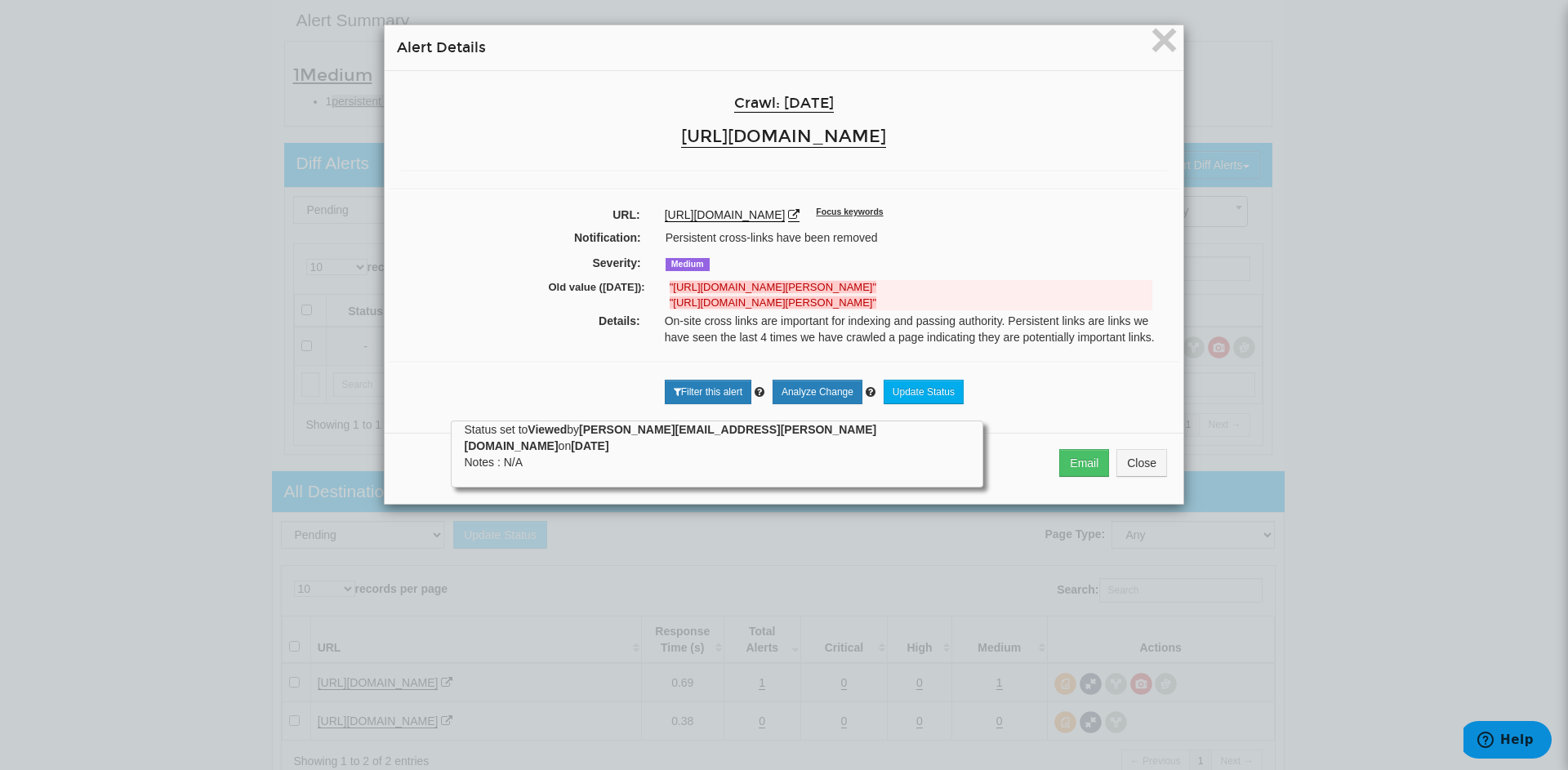
drag, startPoint x: 1088, startPoint y: 300, endPoint x: 669, endPoint y: 301, distance: 419.0
click at [670, 301] on strong ""https://boltonabbeyescapes.co.uk/stay/exceptional-stays/thorpe-fell-moorland-e…" at bounding box center [773, 302] width 207 height 13
copy strong "https://boltonabbeyescapes.co.uk/stay/exceptional-stays/thorpe-fell-moorland-ex…"
click at [574, 362] on hr at bounding box center [784, 363] width 790 height 2
drag, startPoint x: 1087, startPoint y: 308, endPoint x: 667, endPoint y: 307, distance: 420.0
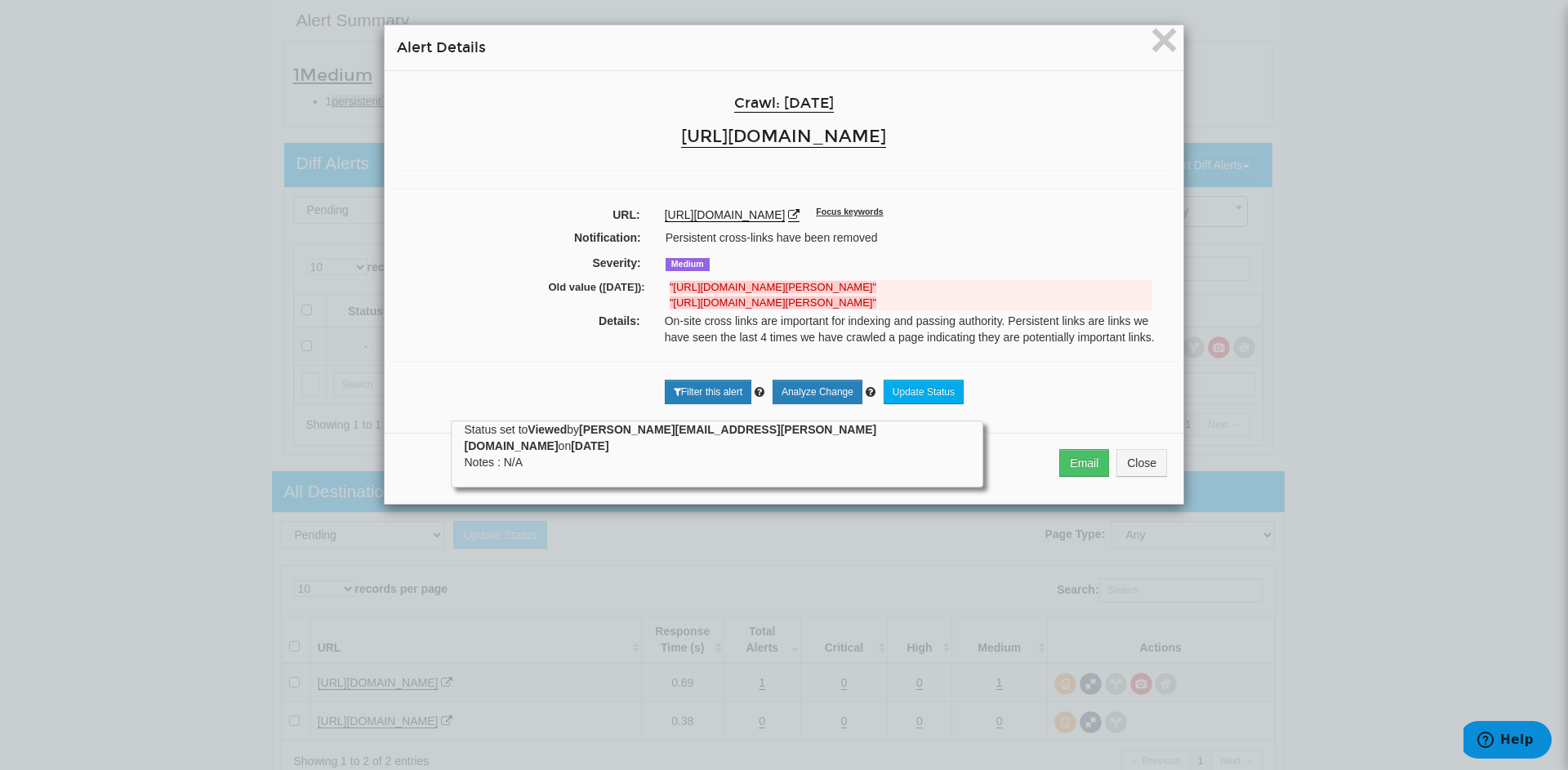
click at [670, 307] on strong ""https://boltonabbeyescapes.co.uk/stay/exceptional-stays/thorpe-fell-moorland-e…" at bounding box center [773, 302] width 207 height 13
copy strong "https://boltonabbeyescapes.co.uk/stay/exceptional-stays/thorpe-fell-moorland-ex…"
click at [877, 302] on strong ""https://boltonabbeyescapes.co.uk/stay/exceptional-stays/thorpe-fell-moorland-e…" at bounding box center [773, 302] width 207 height 13
drag, startPoint x: 932, startPoint y: 302, endPoint x: 1088, endPoint y: 306, distance: 156.1
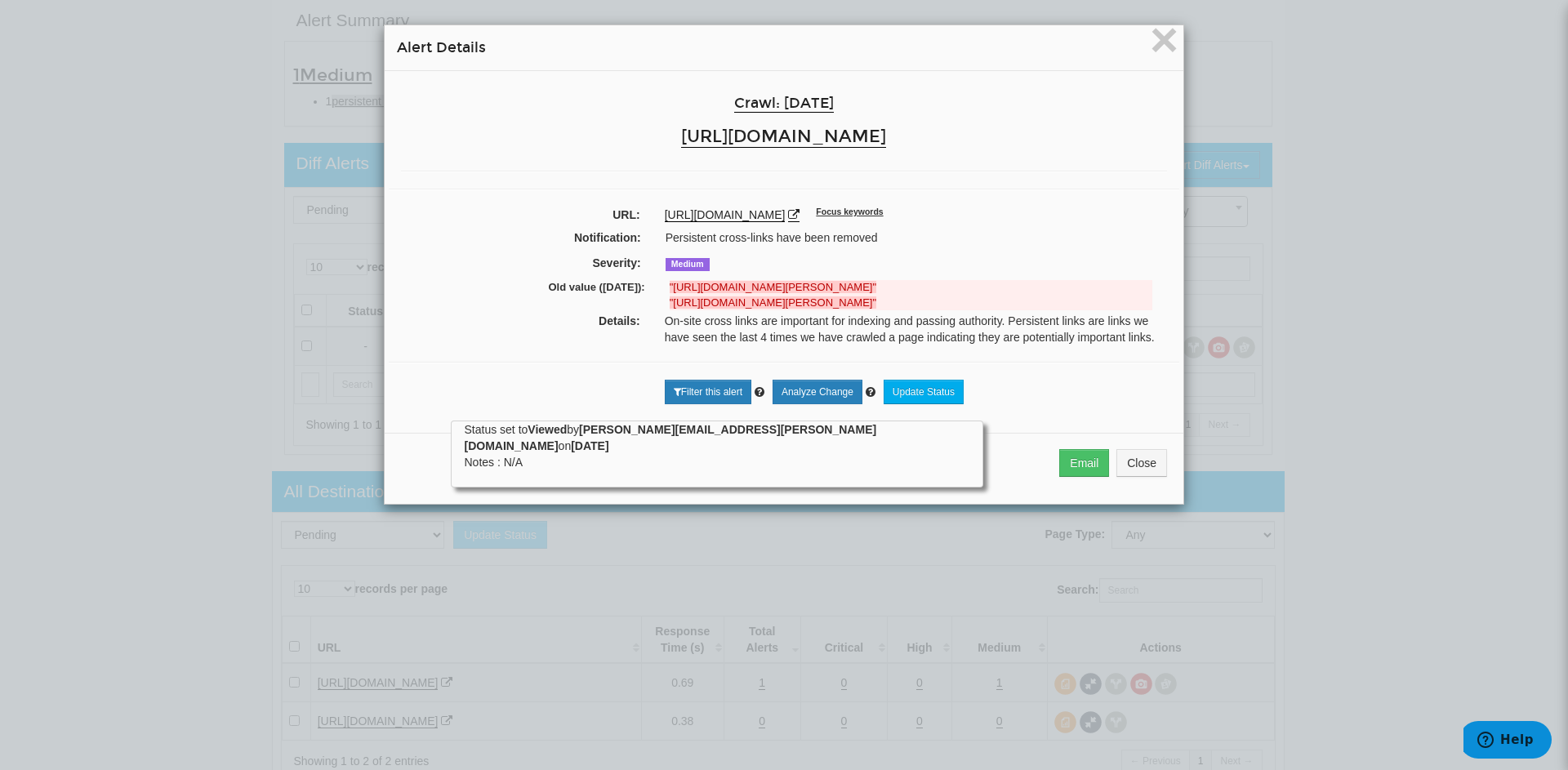
click at [877, 306] on strong ""https://boltonabbeyescapes.co.uk/stay/exceptional-stays/thorpe-fell-moorland-e…" at bounding box center [773, 302] width 207 height 13
copy strong "/thorpe-fell-moorland-experience/"
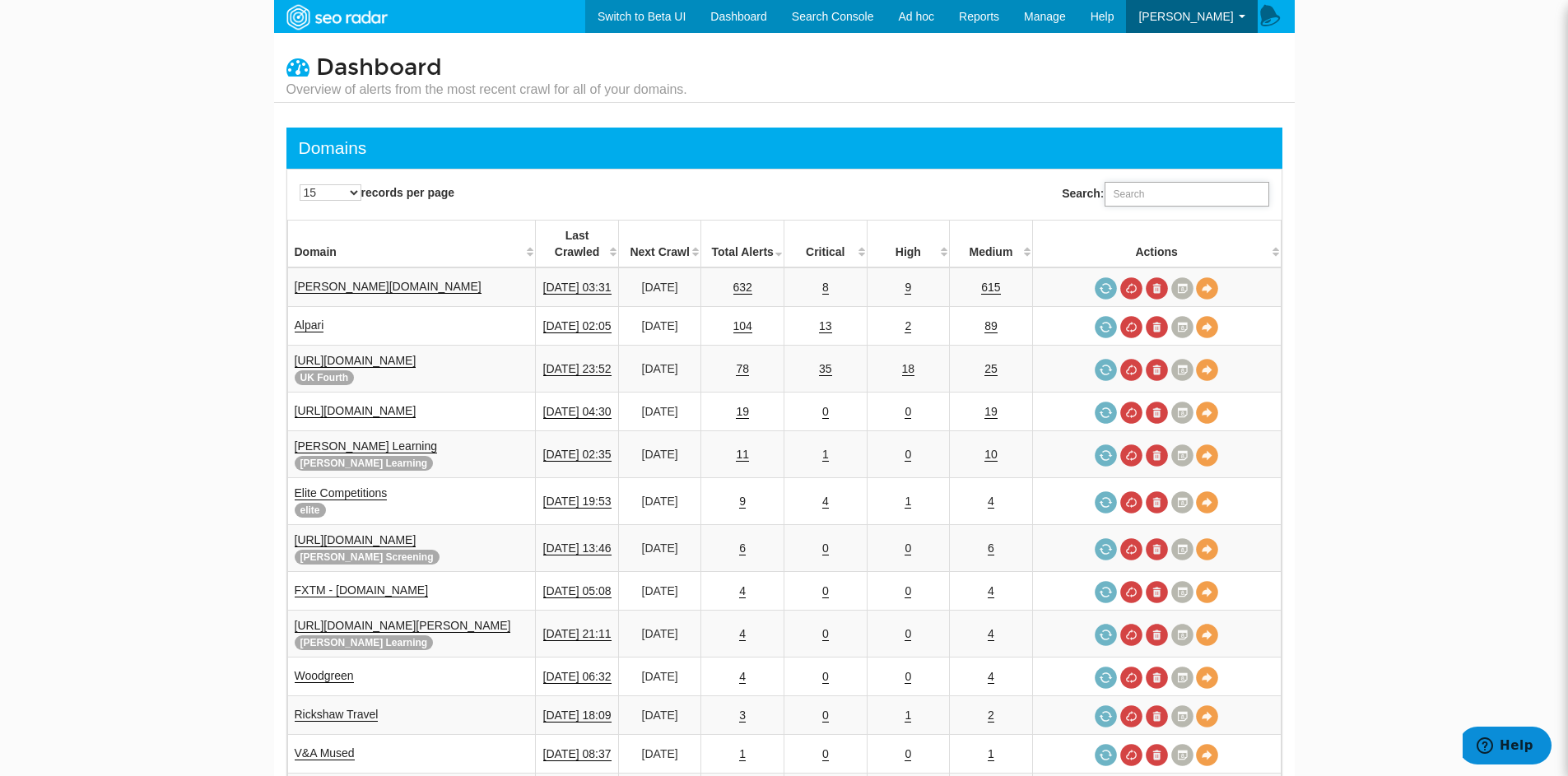
click at [1251, 190] on input "Search:" at bounding box center [1187, 194] width 164 height 24
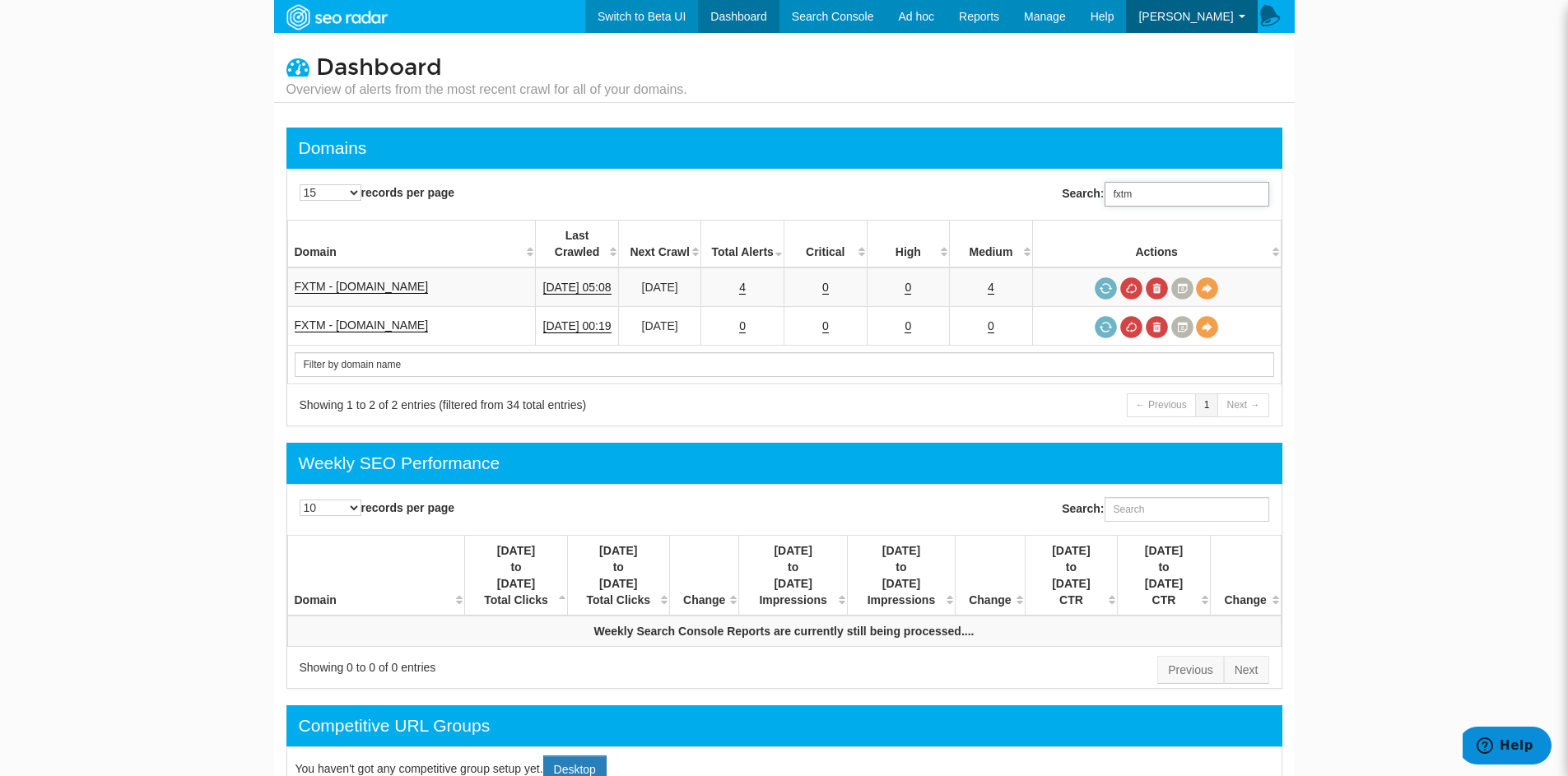
type input "fxtm"
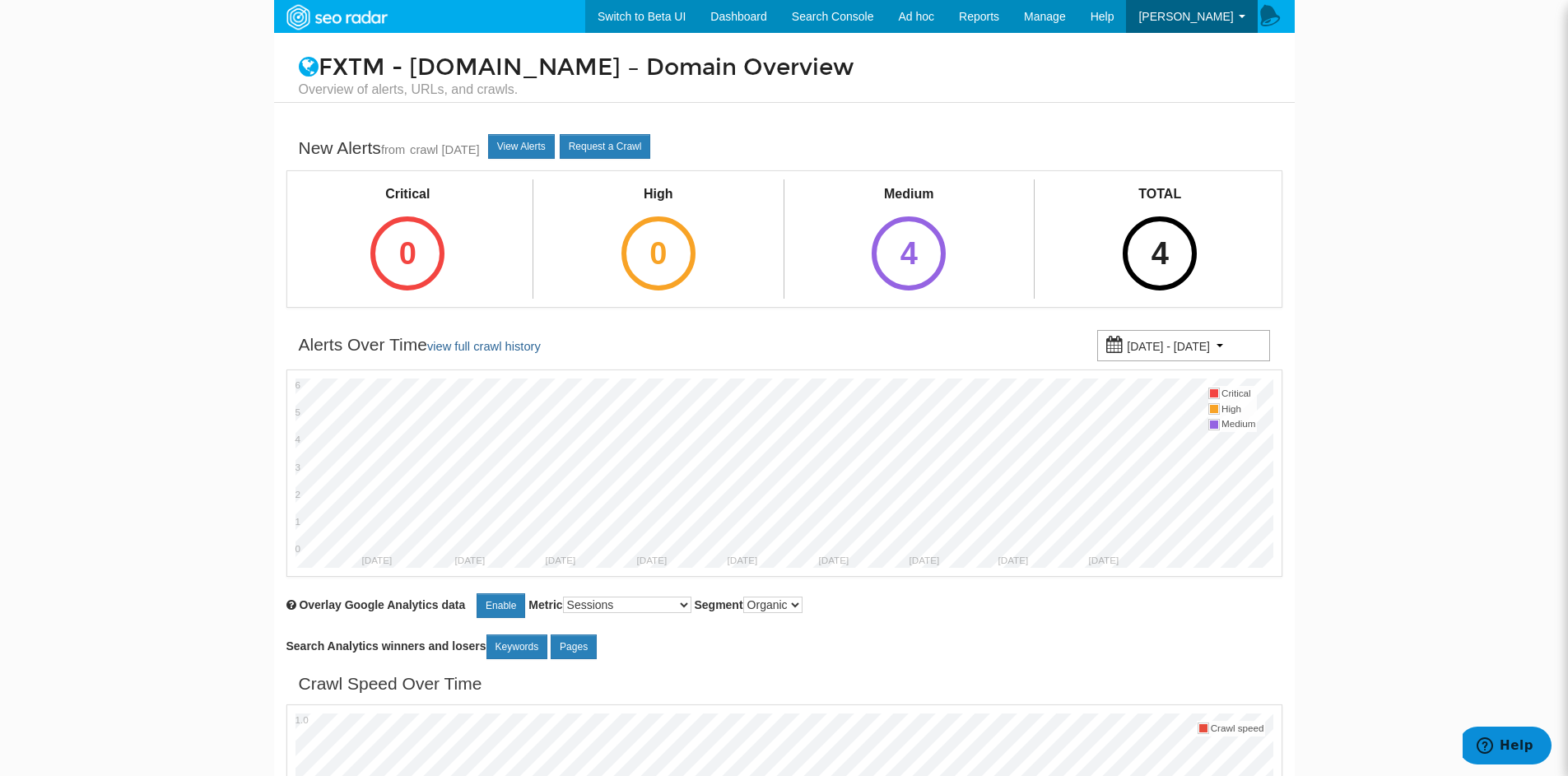
scroll to position [66, 0]
click at [911, 276] on div "4" at bounding box center [909, 253] width 74 height 74
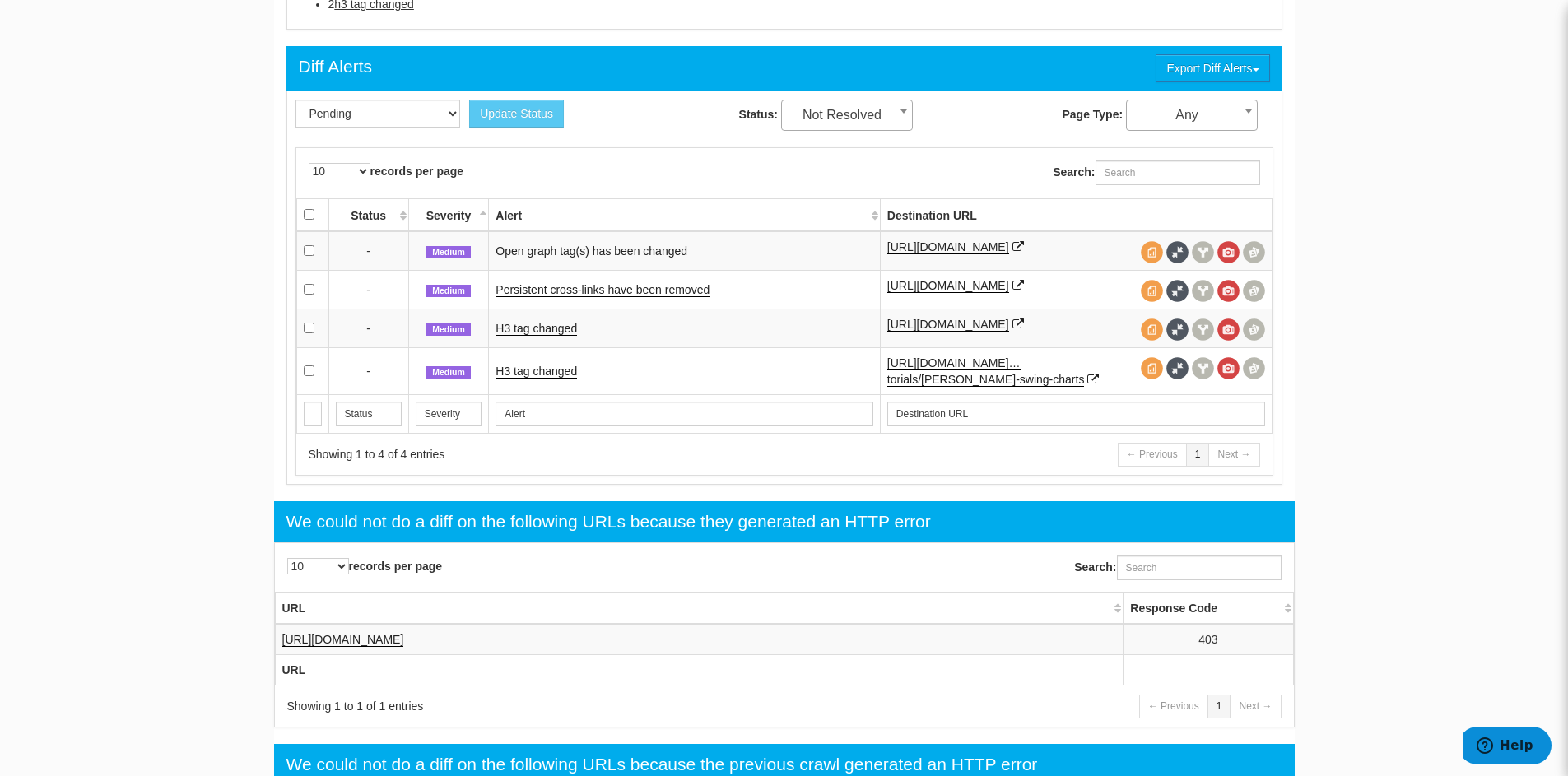
scroll to position [741, 0]
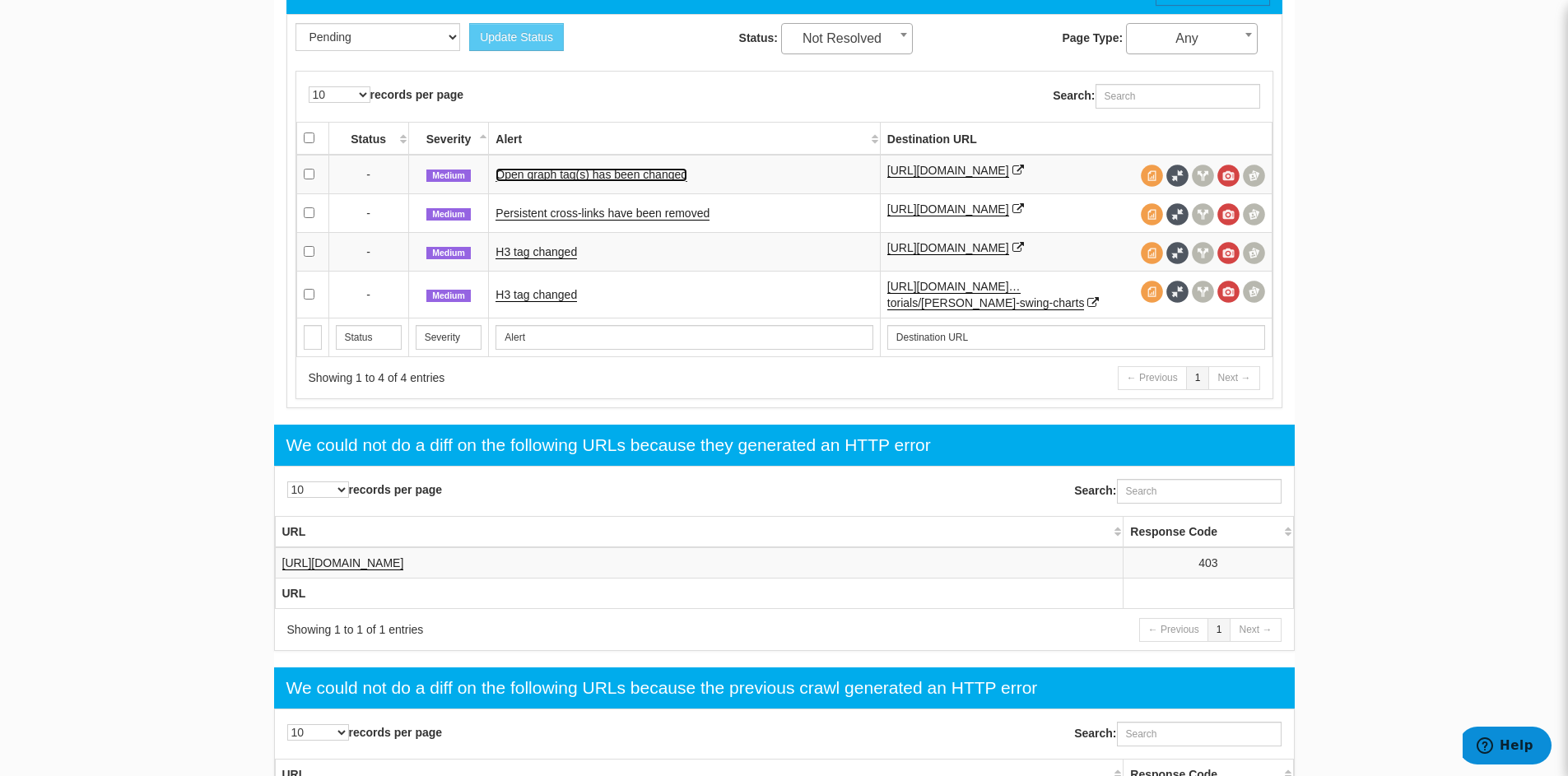
click at [673, 179] on link "Open graph tag(s) has been changed" at bounding box center [591, 175] width 192 height 14
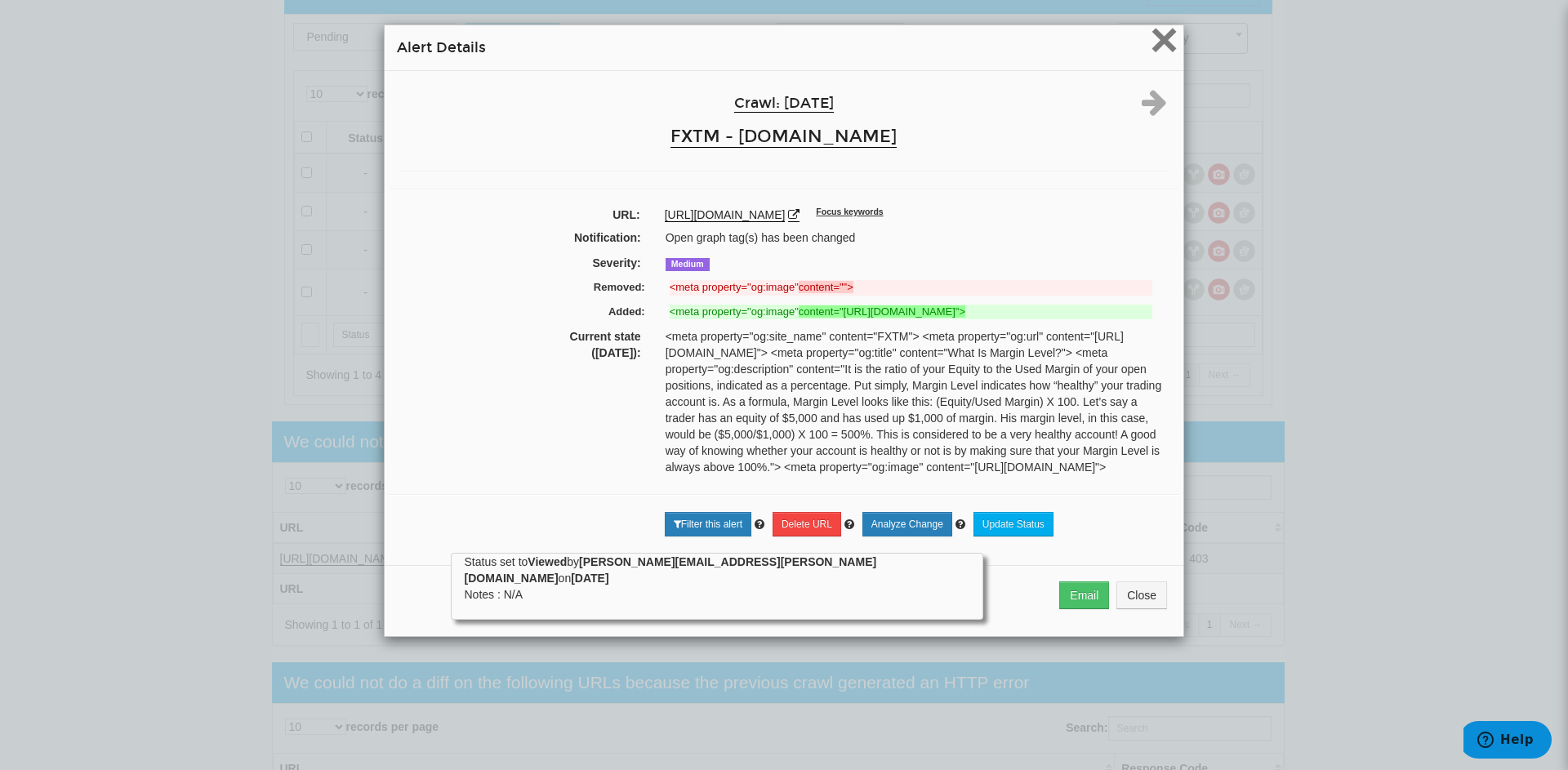
click at [1150, 44] on span "×" at bounding box center [1163, 40] width 28 height 54
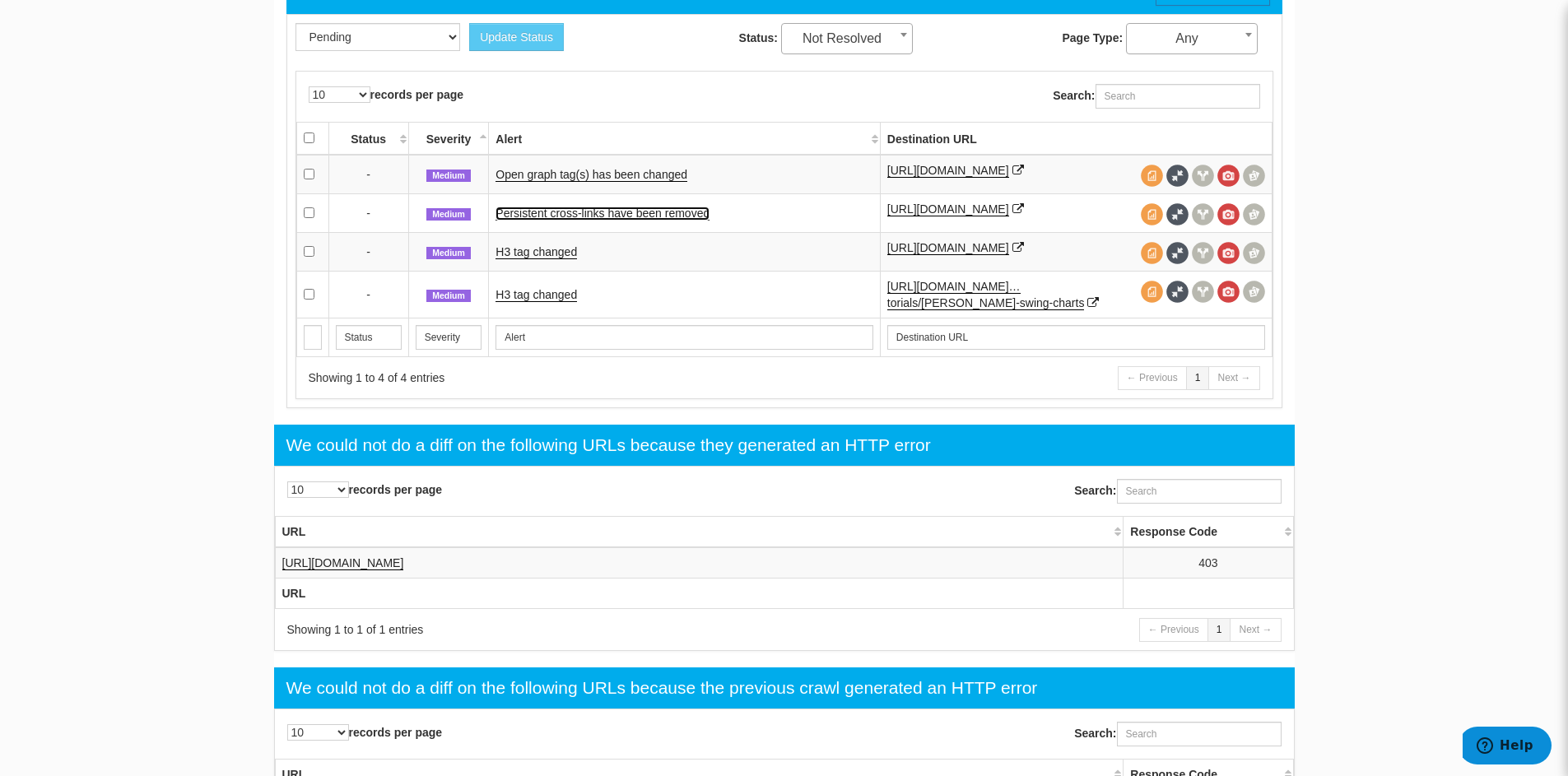
click at [699, 220] on link "Persistent cross-links have been removed" at bounding box center [602, 213] width 214 height 14
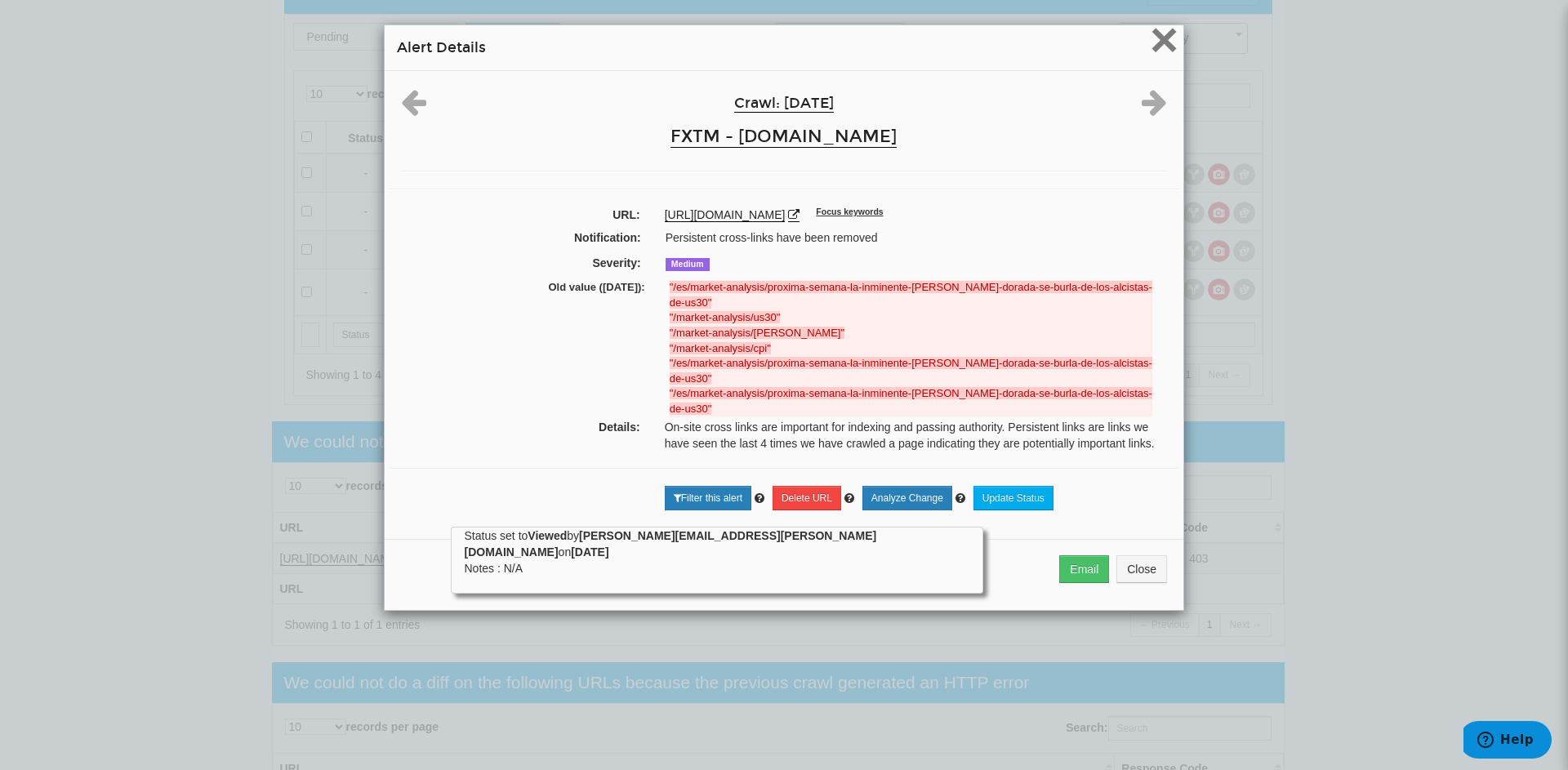
click at [1164, 45] on span "×" at bounding box center [1163, 40] width 28 height 54
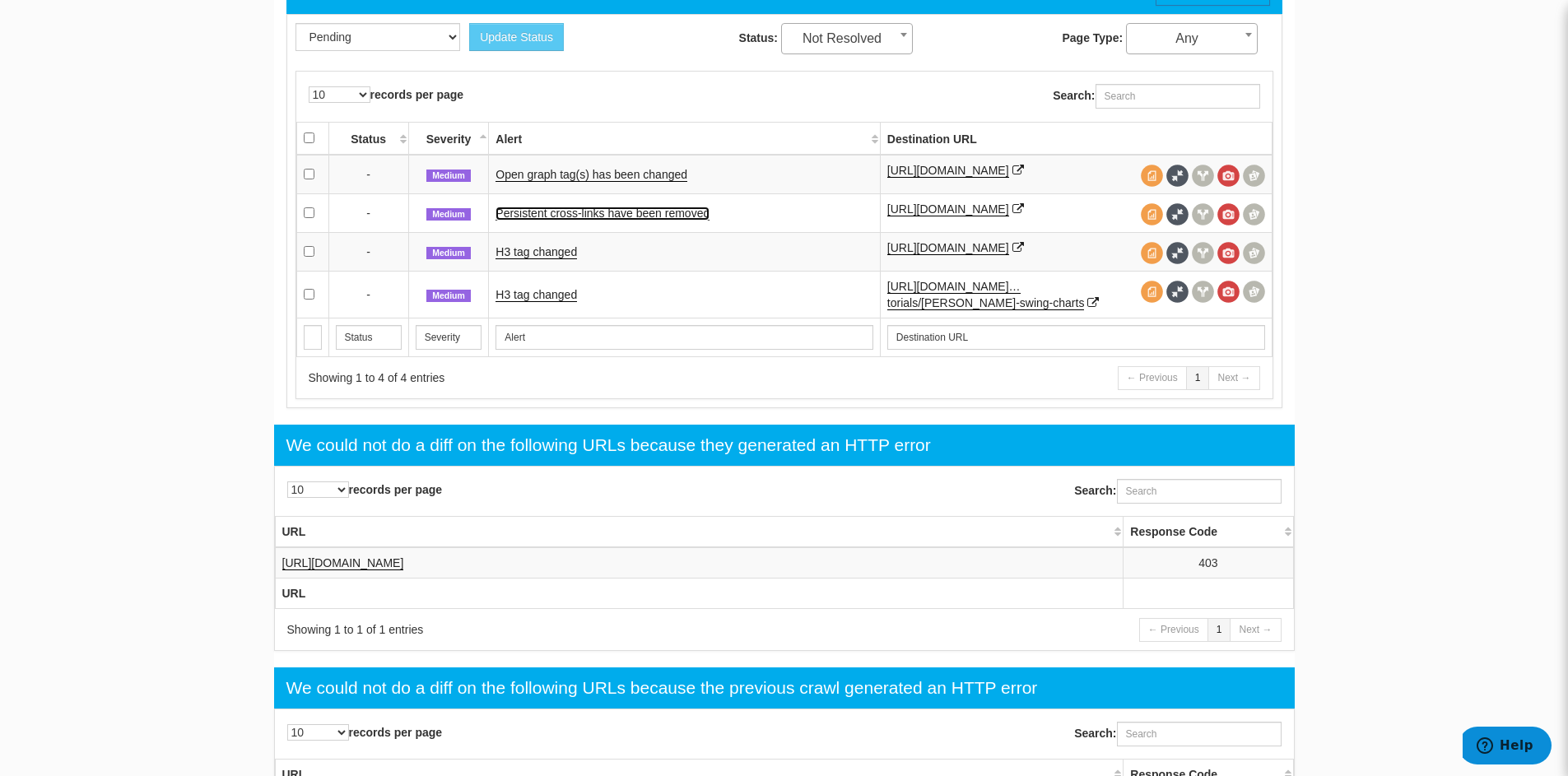
click at [601, 217] on link "Persistent cross-links have been removed" at bounding box center [602, 213] width 214 height 14
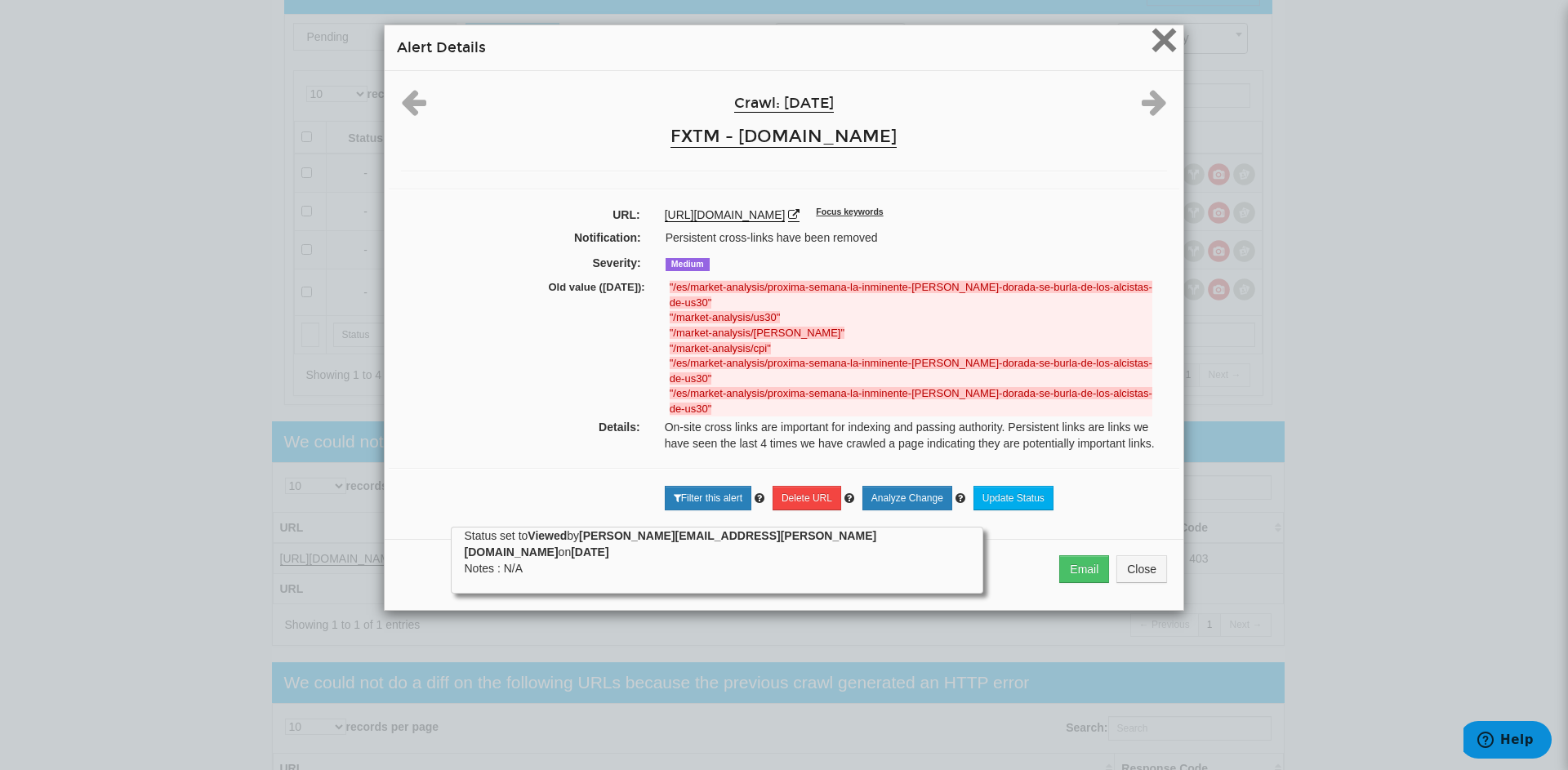
click at [1165, 34] on span "×" at bounding box center [1163, 40] width 28 height 54
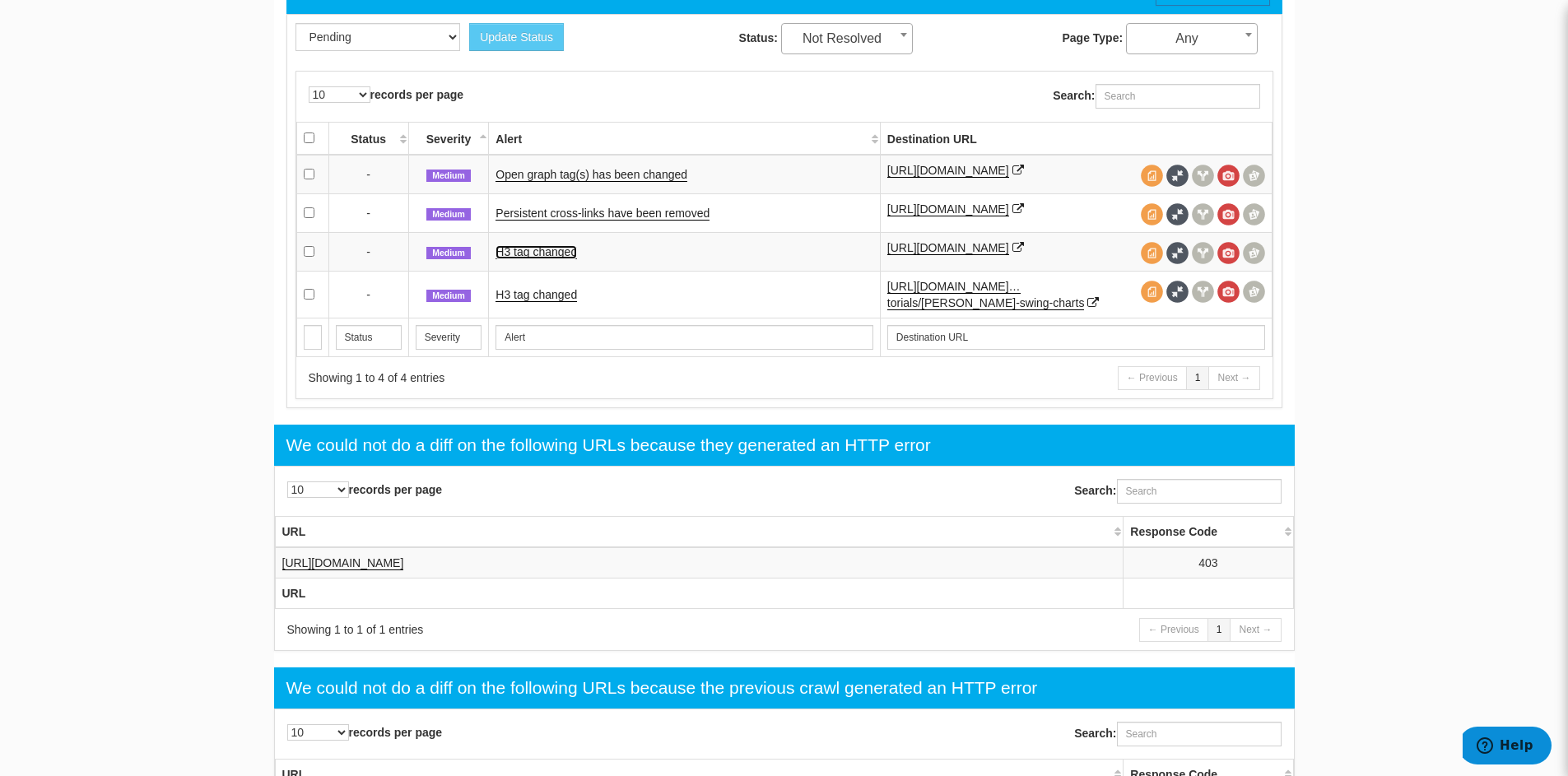
click at [539, 258] on link "H3 tag changed" at bounding box center [535, 252] width 81 height 14
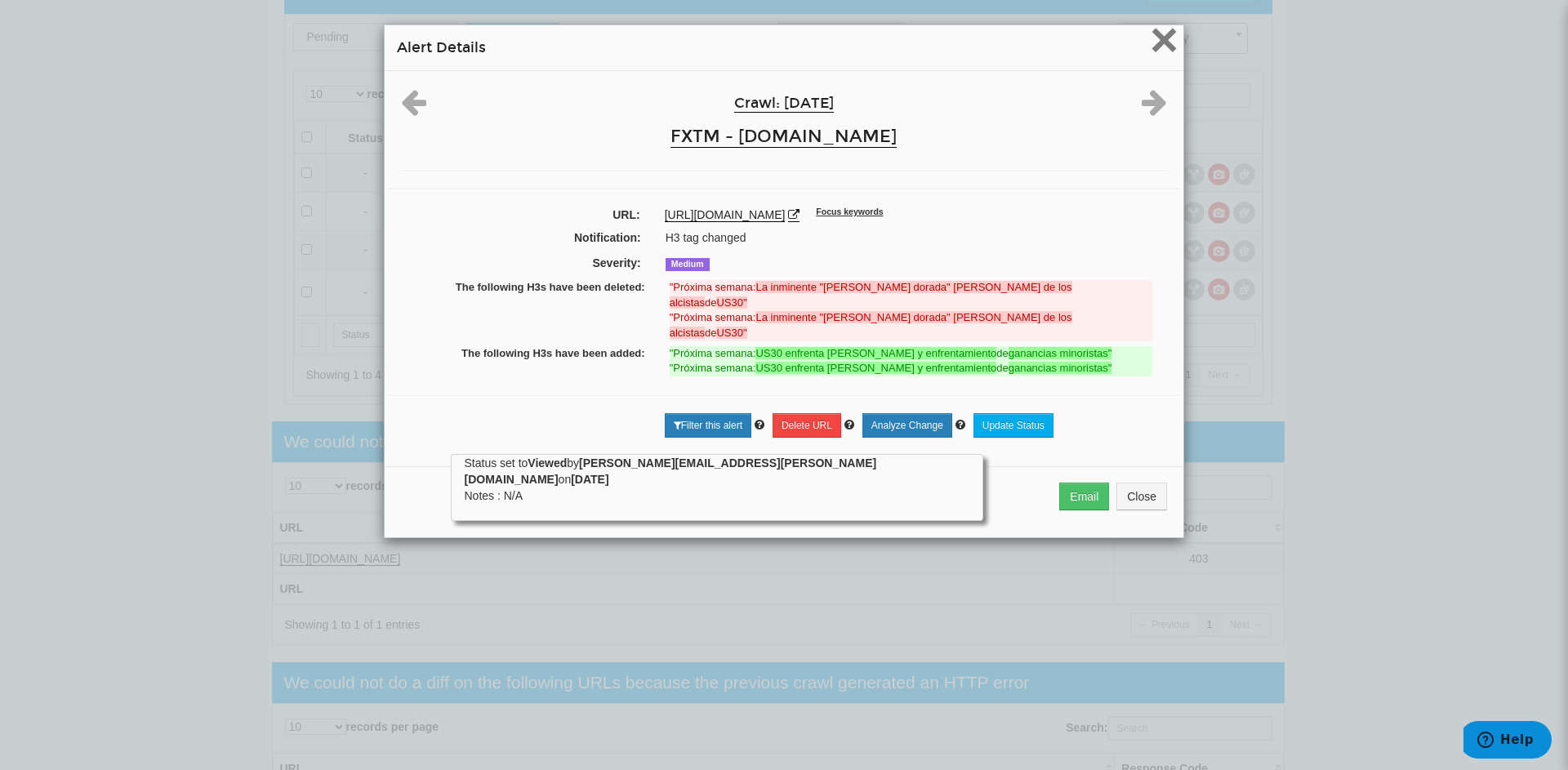
click at [1161, 48] on span "×" at bounding box center [1163, 40] width 28 height 54
